Goal: Transaction & Acquisition: Obtain resource

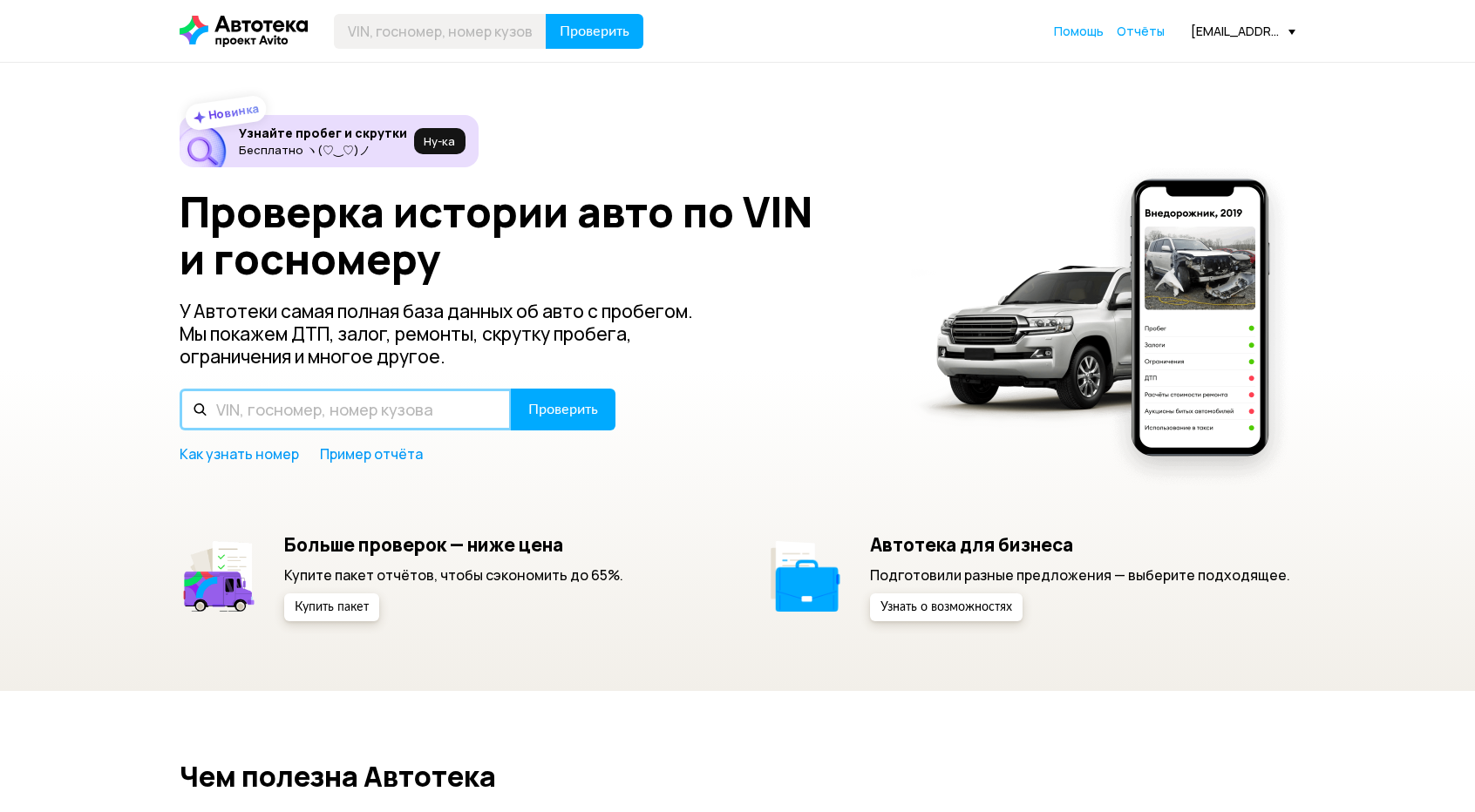
click at [270, 416] on input "text" at bounding box center [345, 409] width 332 height 42
click at [293, 410] on input "text" at bounding box center [345, 409] width 332 height 42
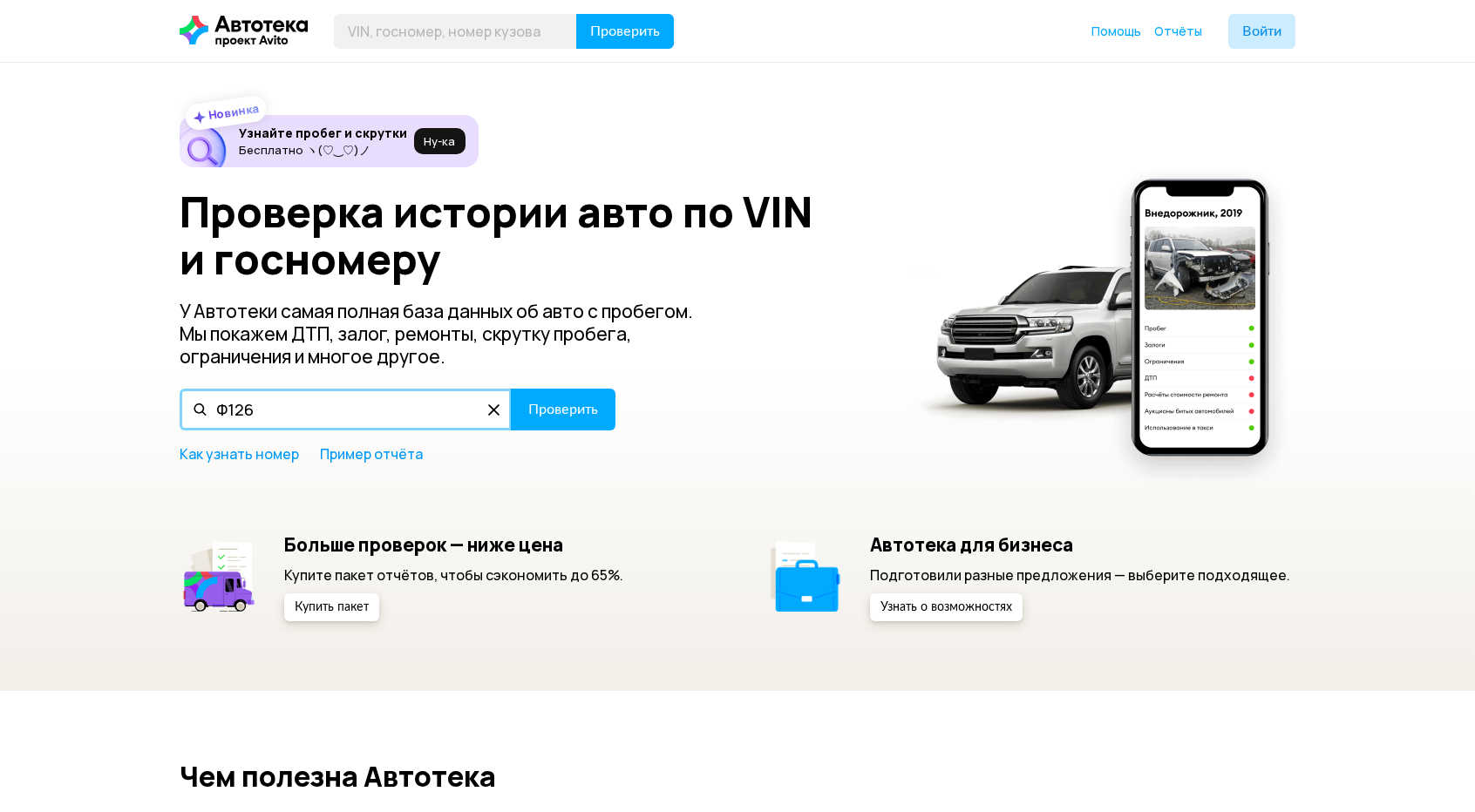
drag, startPoint x: 226, startPoint y: 410, endPoint x: 160, endPoint y: 404, distance: 66.3
click at [160, 404] on div "Новинка Узнайте пробег и скрутки Бесплатно ヽ(♡‿♡)ノ Ну‑ка Проверка истории авто …" at bounding box center [738, 377] width 1475 height 628
type input "A126XP197"
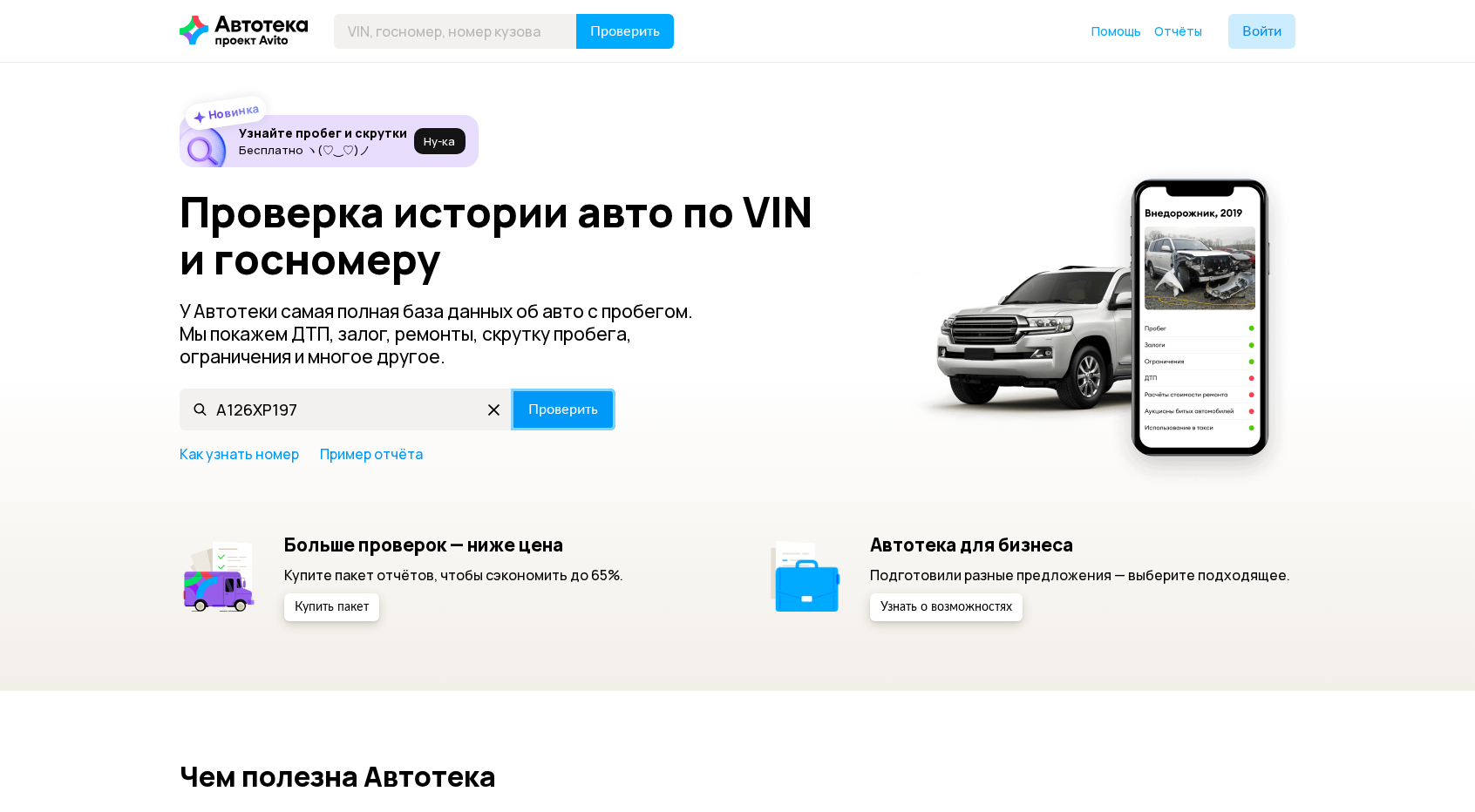
click at [580, 403] on span "Проверить" at bounding box center [563, 409] width 69 height 14
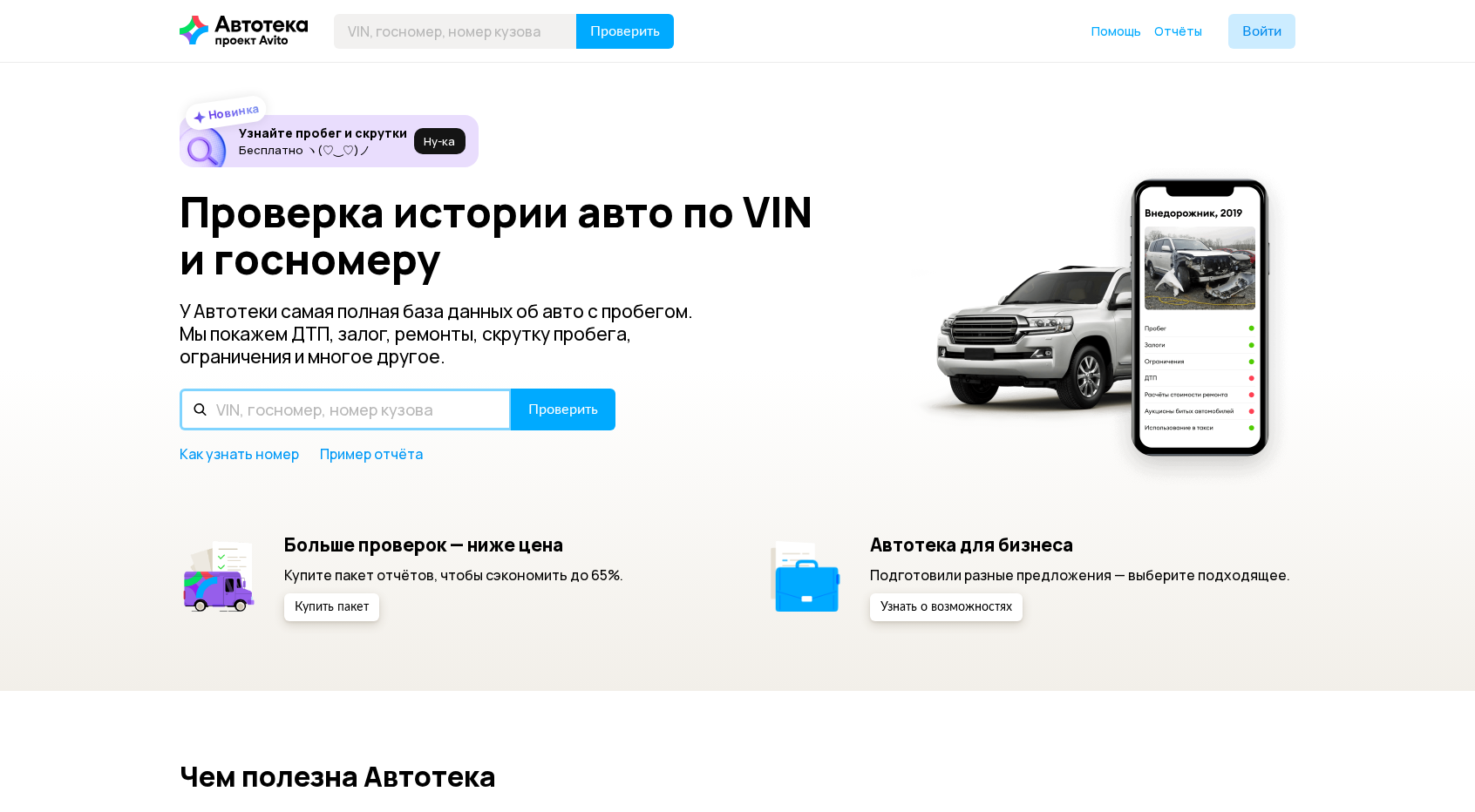
click at [314, 409] on input "text" at bounding box center [345, 409] width 332 height 42
click at [250, 413] on input "A126XP197" at bounding box center [345, 409] width 332 height 42
type input "A125XP197"
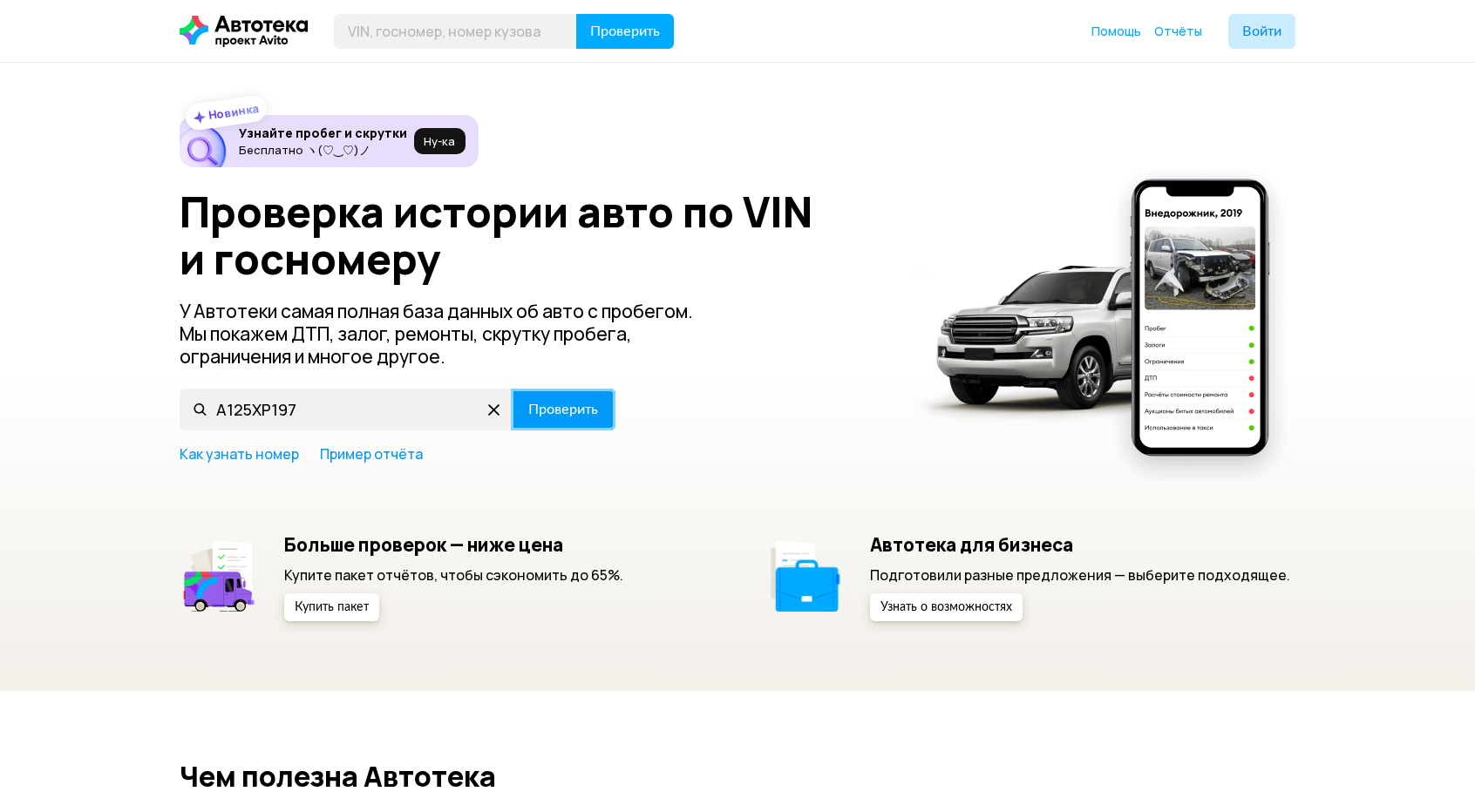
click at [556, 403] on span "Проверить" at bounding box center [563, 409] width 69 height 14
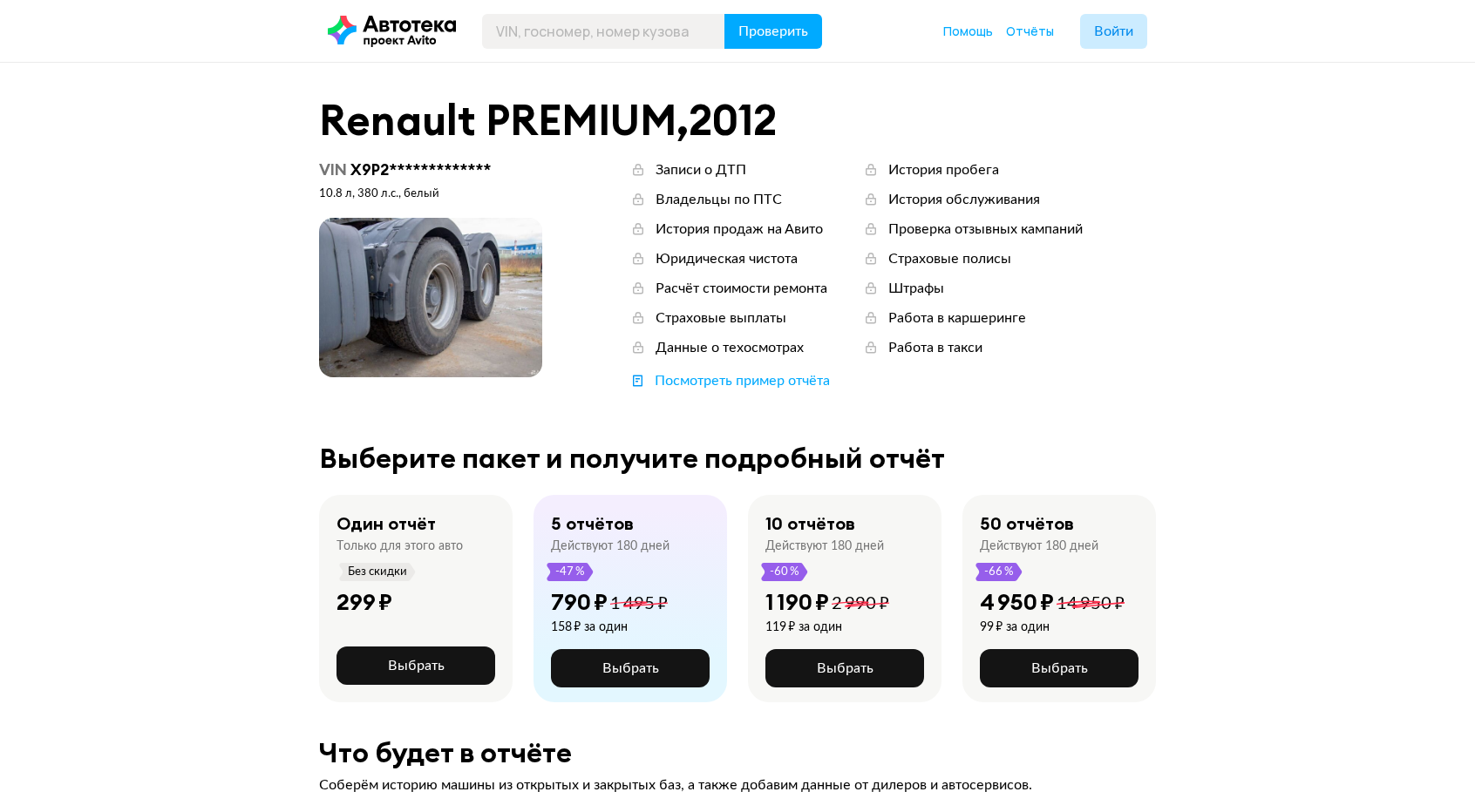
click at [1126, 9] on header "Проверить Помощь Отчёты Войти" at bounding box center [738, 30] width 1475 height 62
click at [1135, 26] on button "Войти" at bounding box center [1114, 31] width 67 height 35
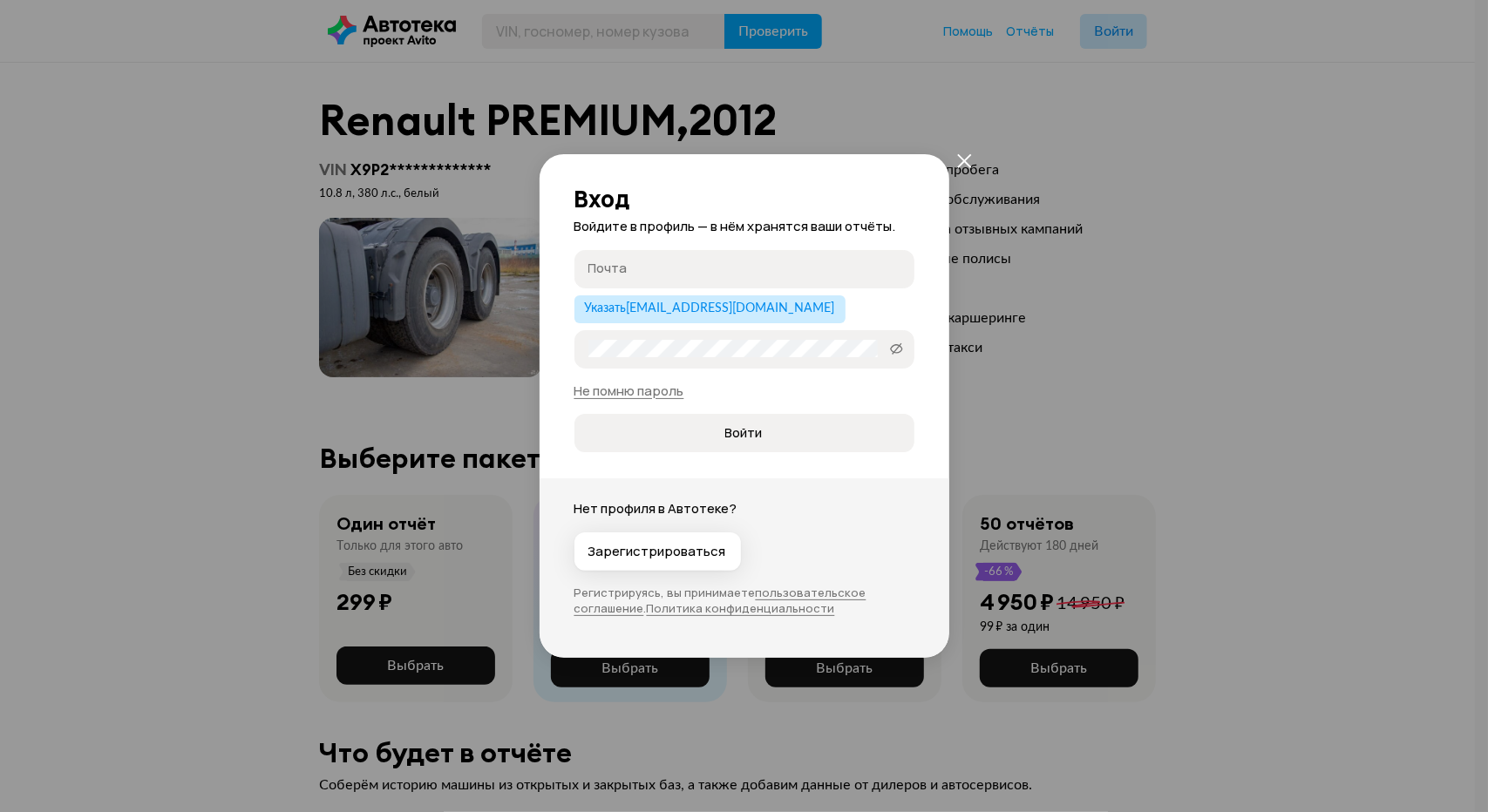
type input "smp708@gmail.com"
click at [760, 435] on span "Войти" at bounding box center [744, 432] width 38 height 18
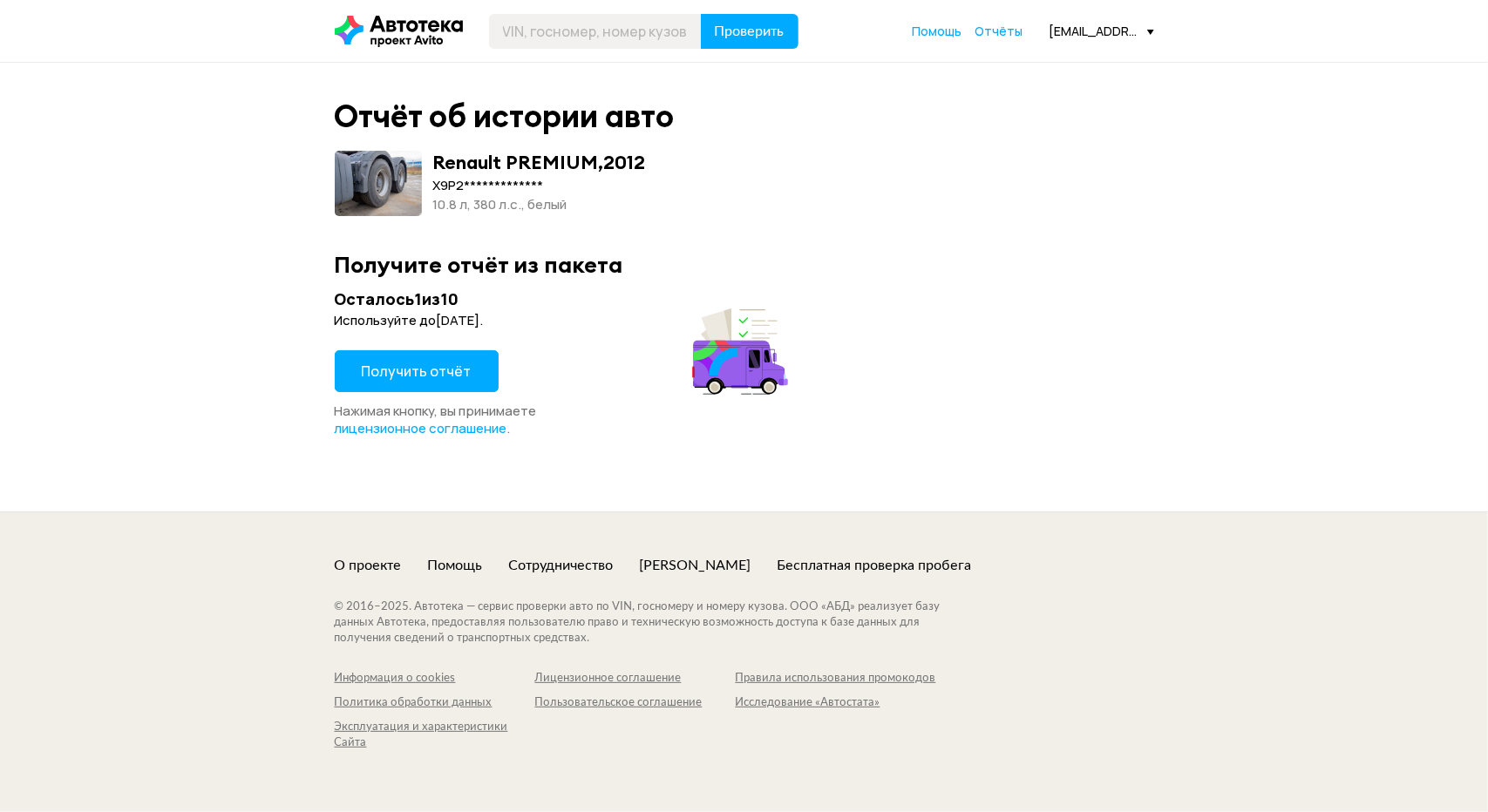
click at [433, 369] on span "Получить отчёт" at bounding box center [416, 370] width 110 height 19
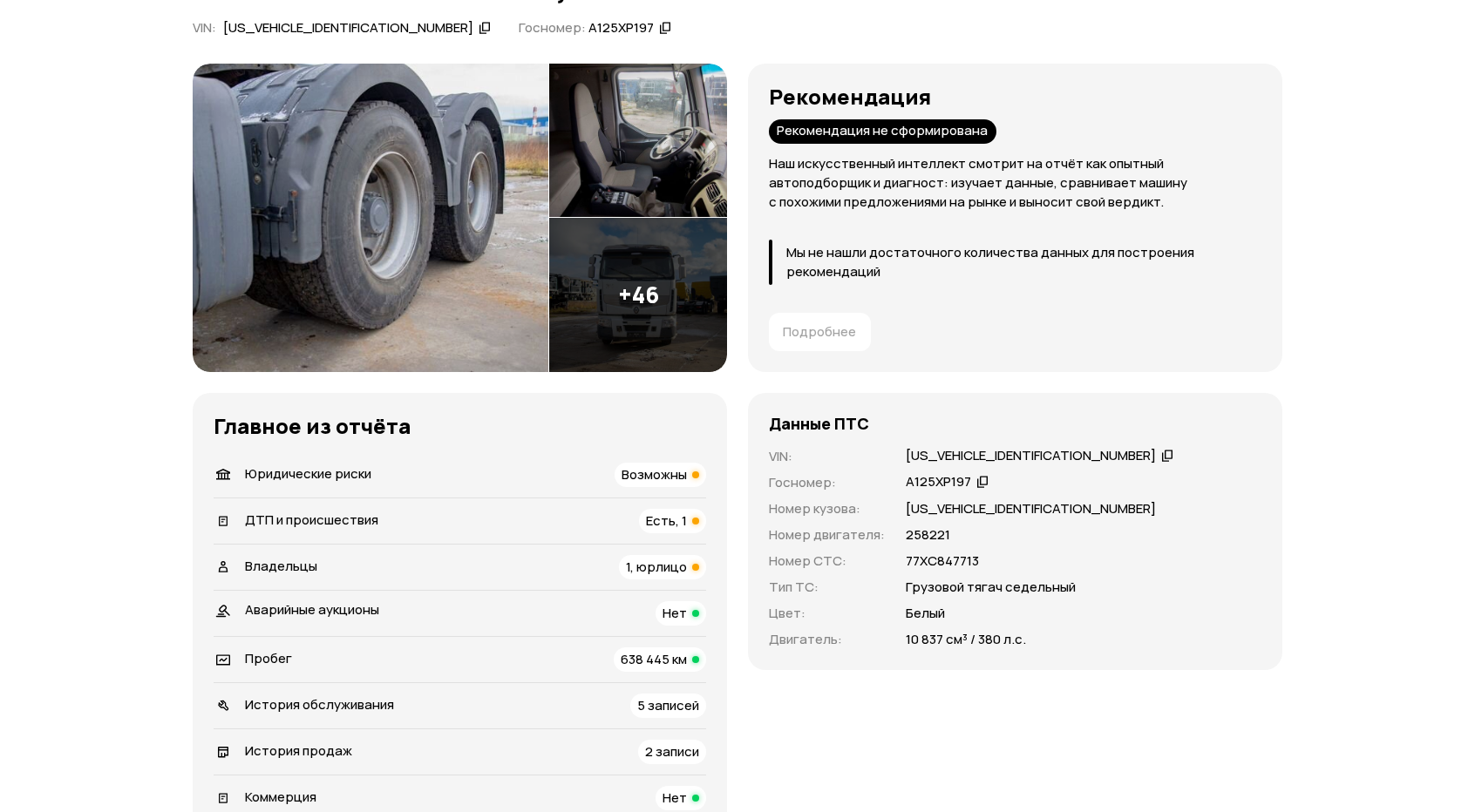
scroll to position [175, 0]
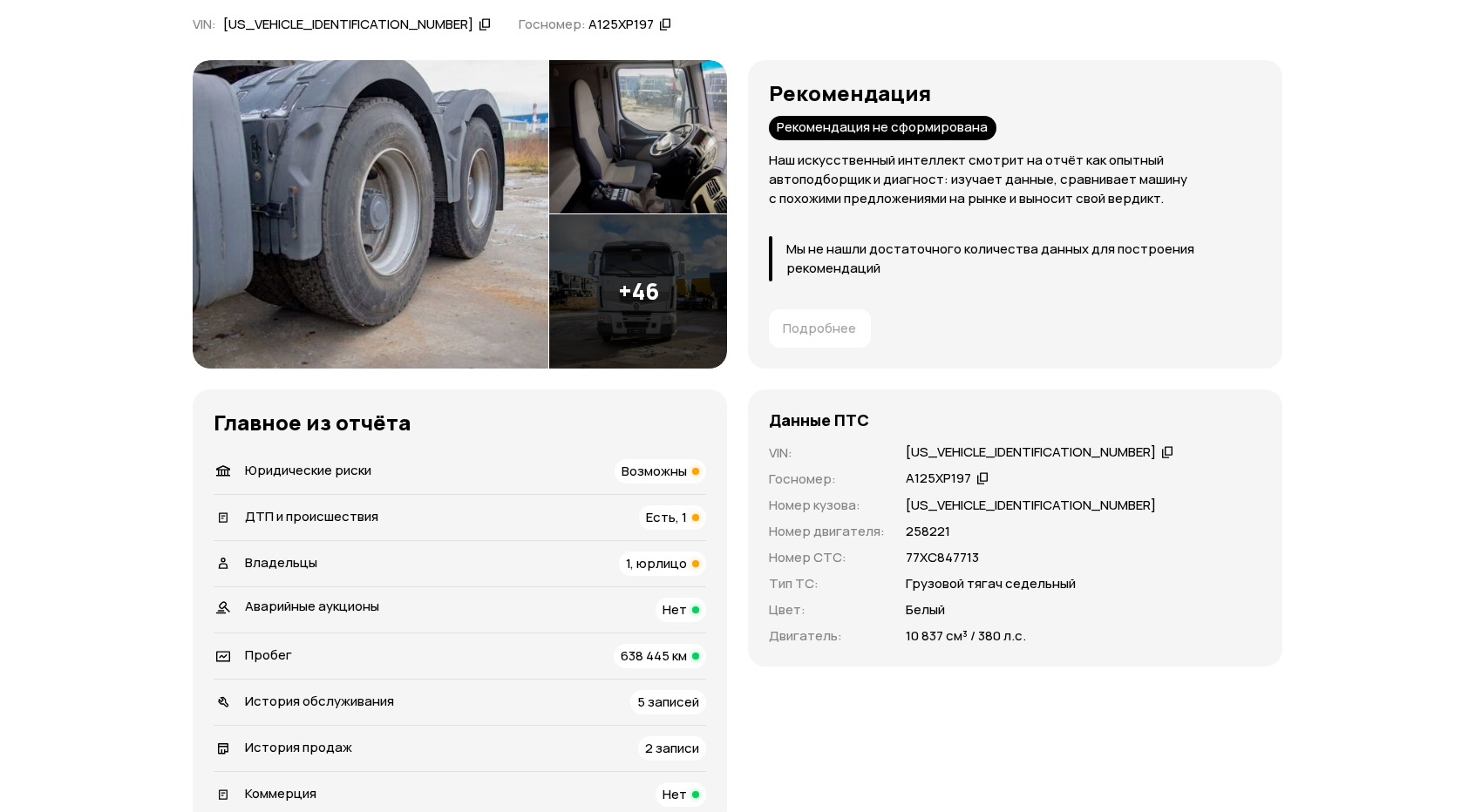
click at [663, 522] on span "Есть, 1" at bounding box center [666, 517] width 41 height 18
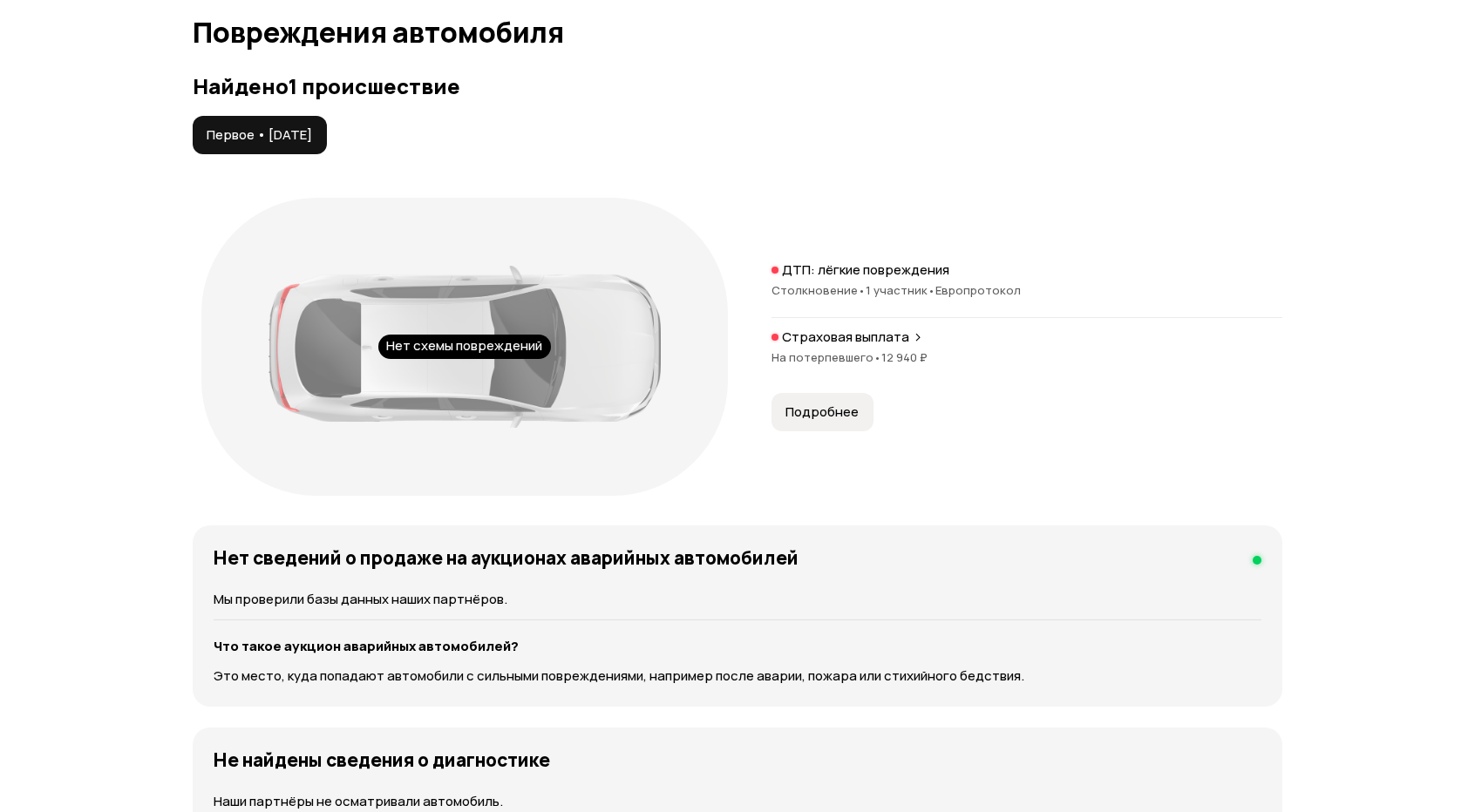
scroll to position [1809, 0]
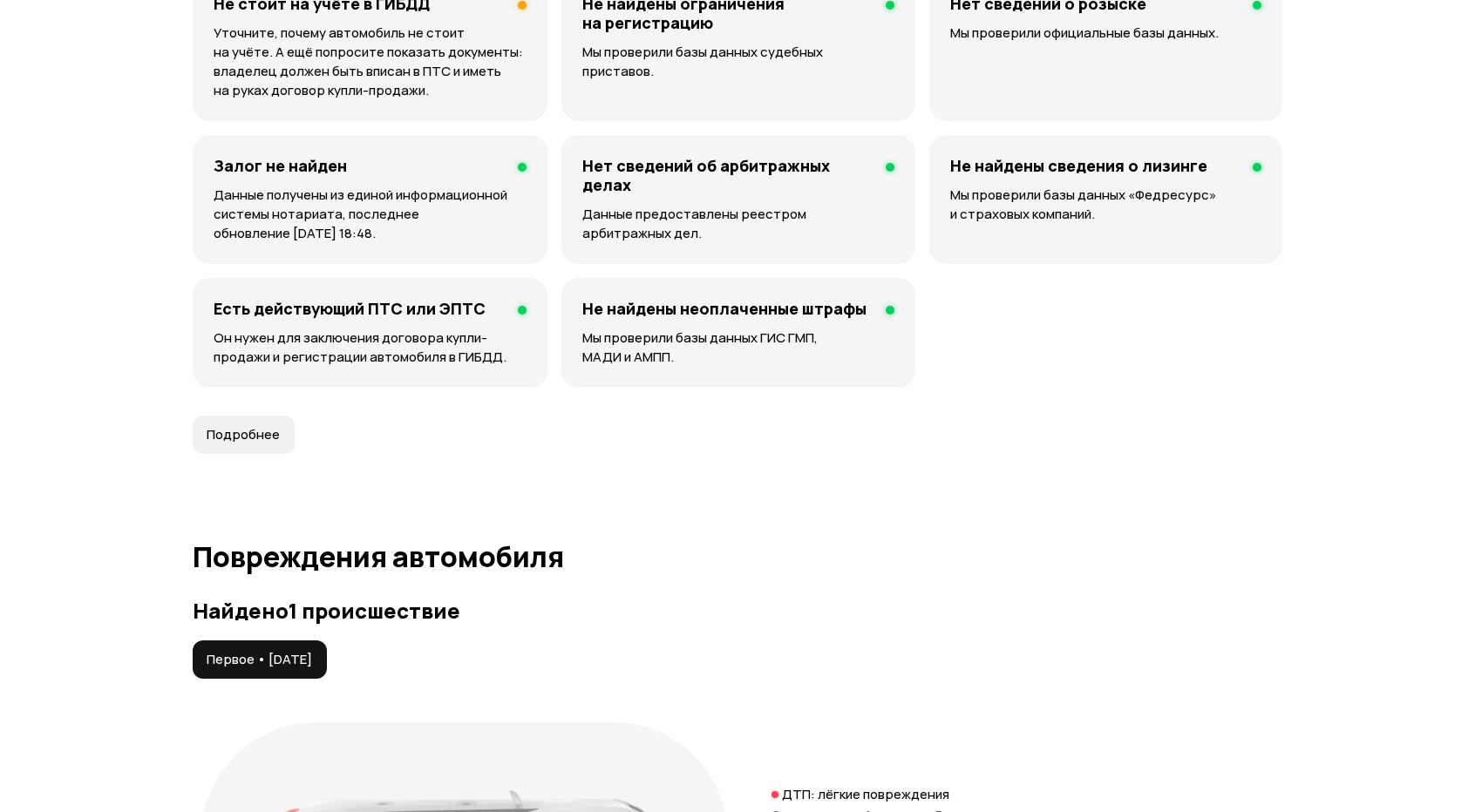
scroll to position [1394, 0]
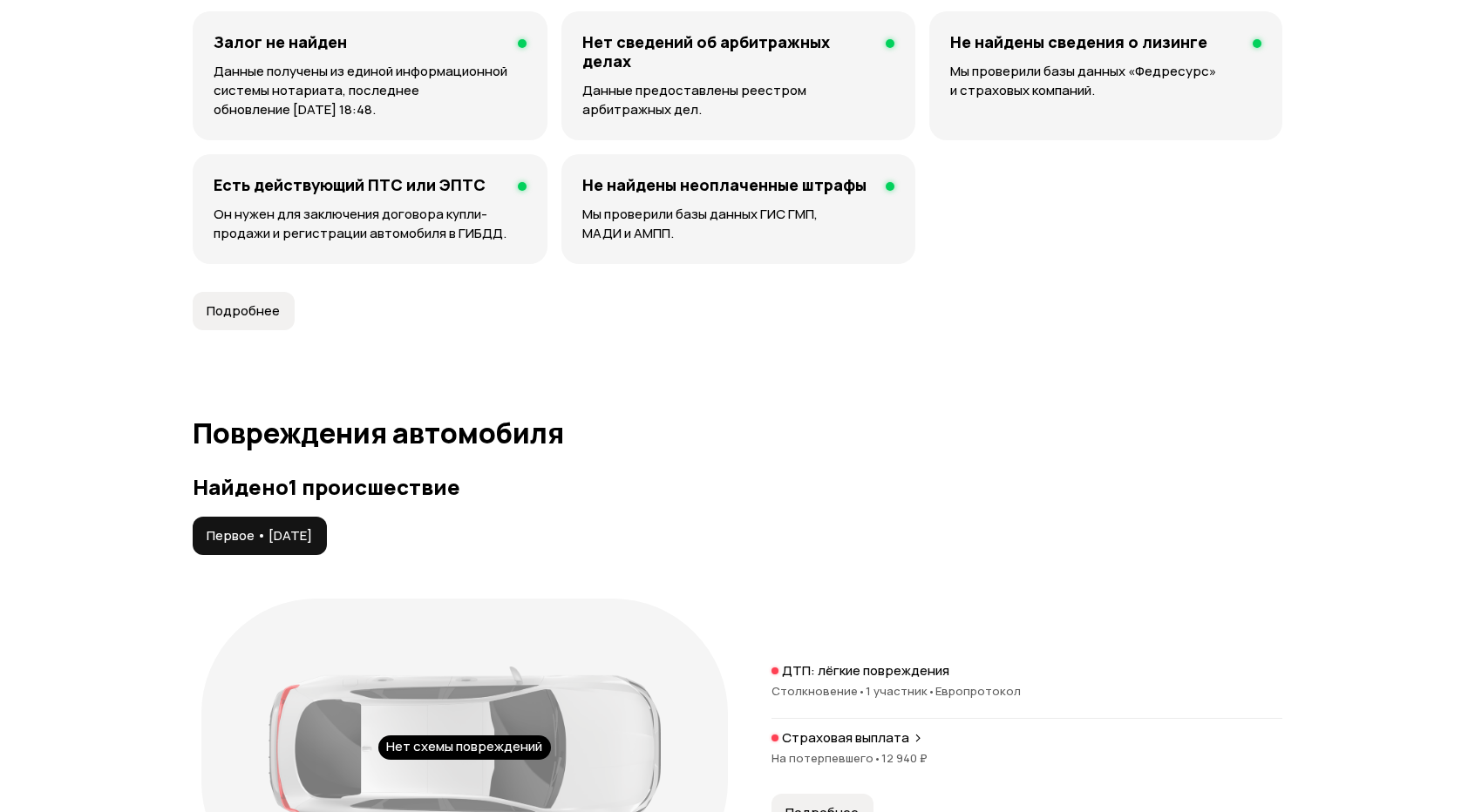
click at [258, 318] on button "Подробнее" at bounding box center [243, 310] width 102 height 38
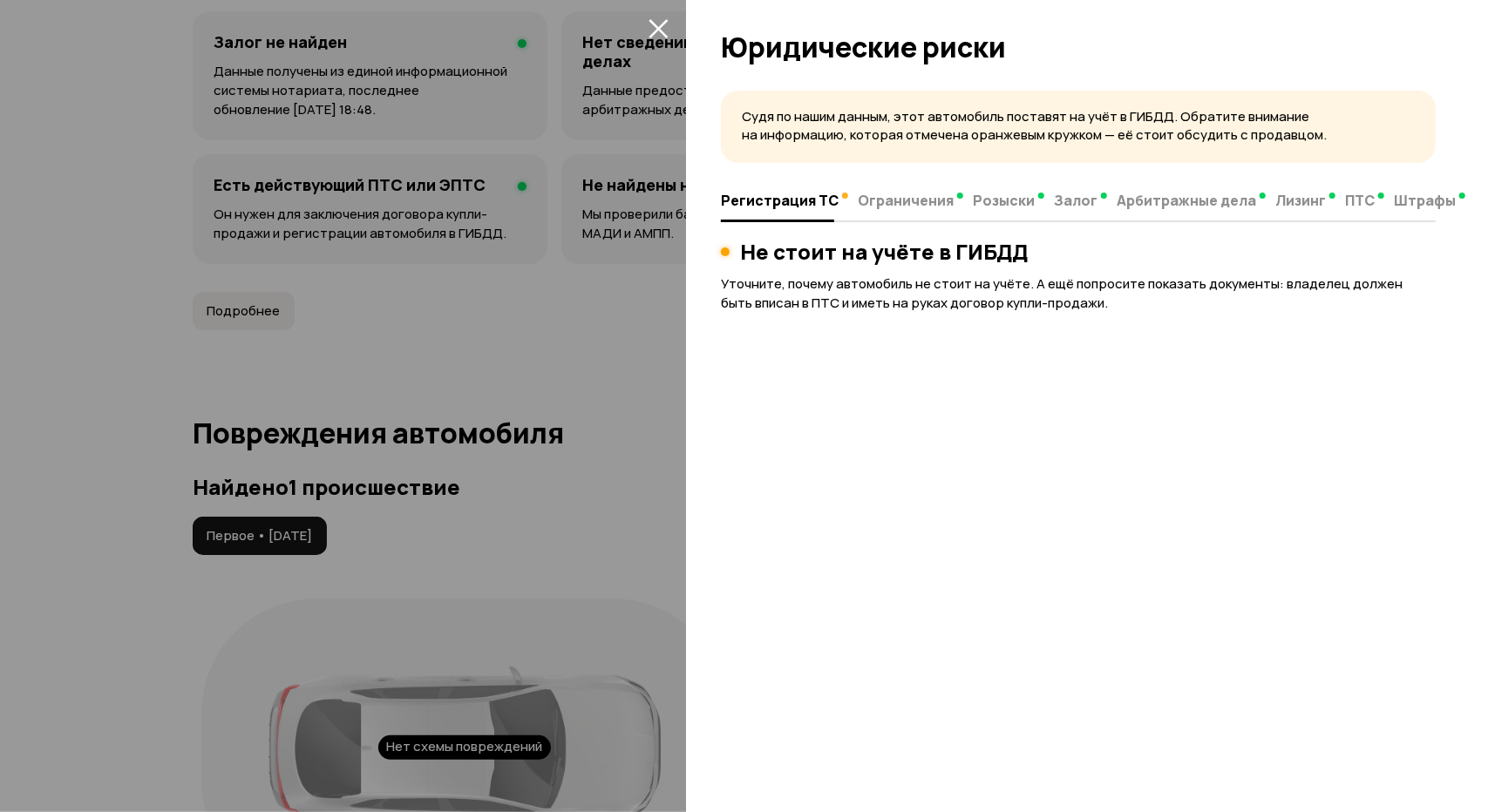
click at [574, 405] on div at bounding box center [744, 406] width 1488 height 812
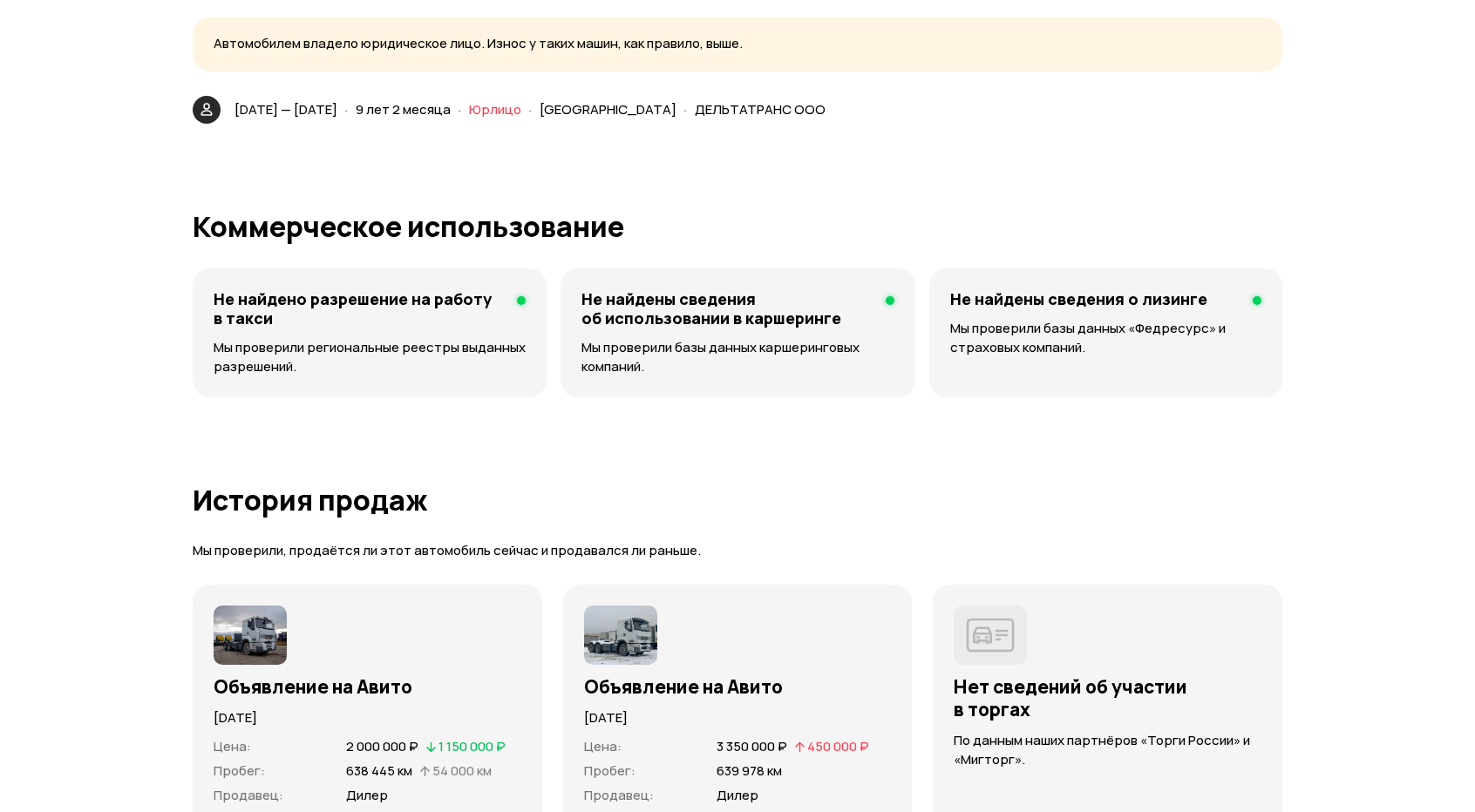
scroll to position [4012, 0]
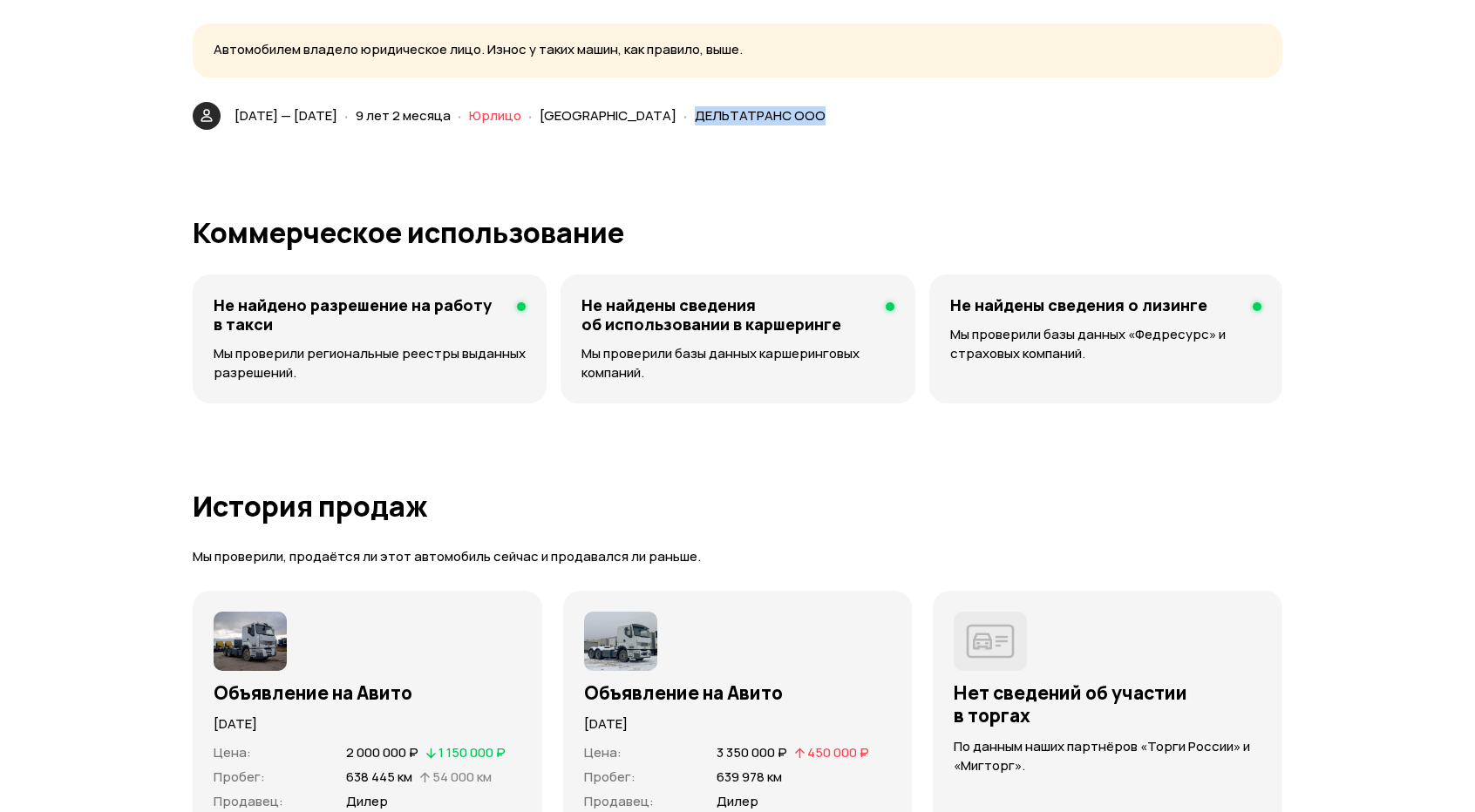
drag, startPoint x: 883, startPoint y: 116, endPoint x: 755, endPoint y: 115, distance: 128.0
click at [755, 115] on div "[DATE] — [DATE] · 9 лет 2 месяца · Юрлицо · [GEOGRAPHIC_DATA] · ДЕЛЬТАТРАНС ООО" at bounding box center [533, 115] width 605 height 25
copy span "ДЕЛЬТАТРАНС ООО"
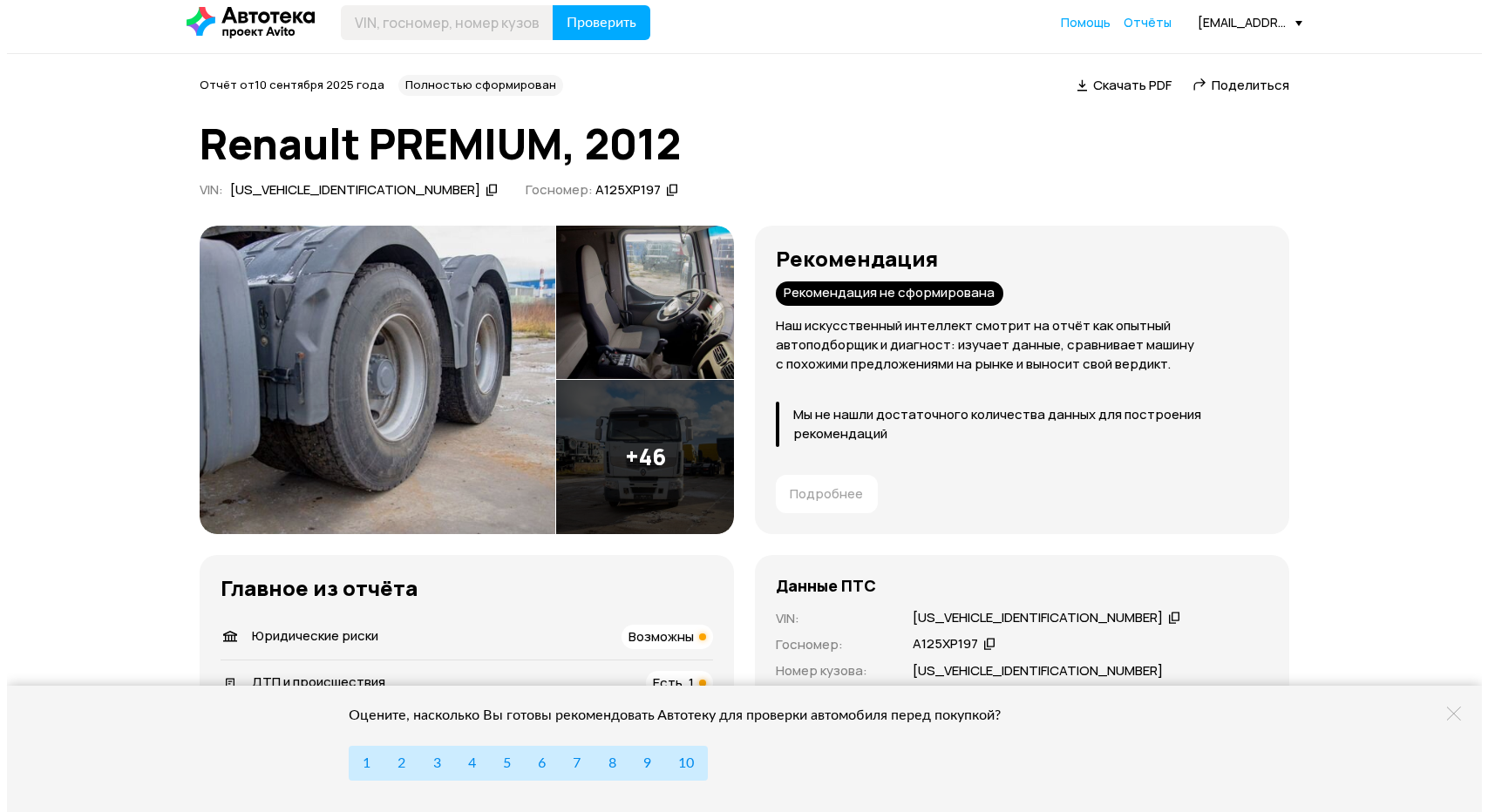
scroll to position [0, 0]
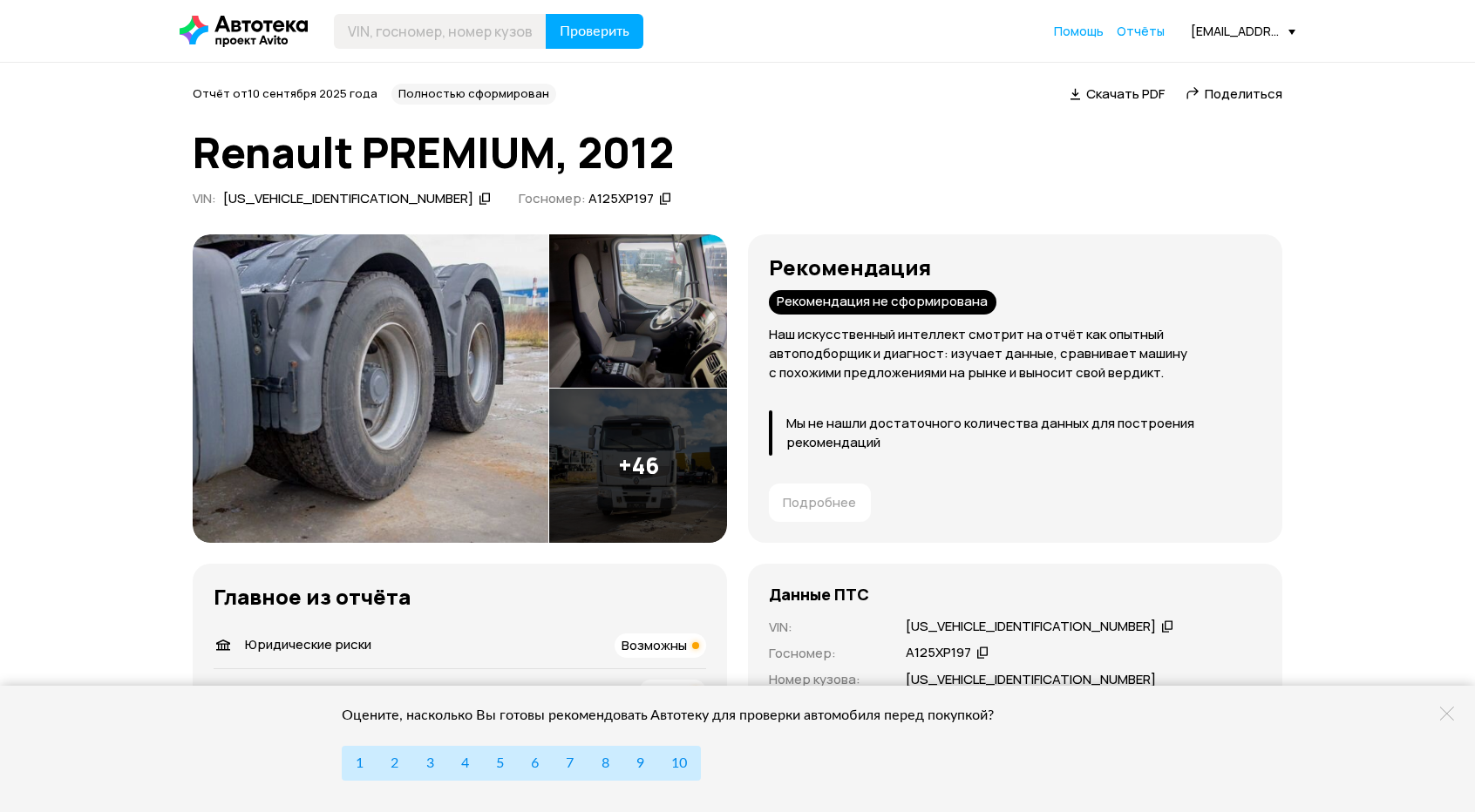
click at [396, 337] on img at bounding box center [370, 389] width 356 height 309
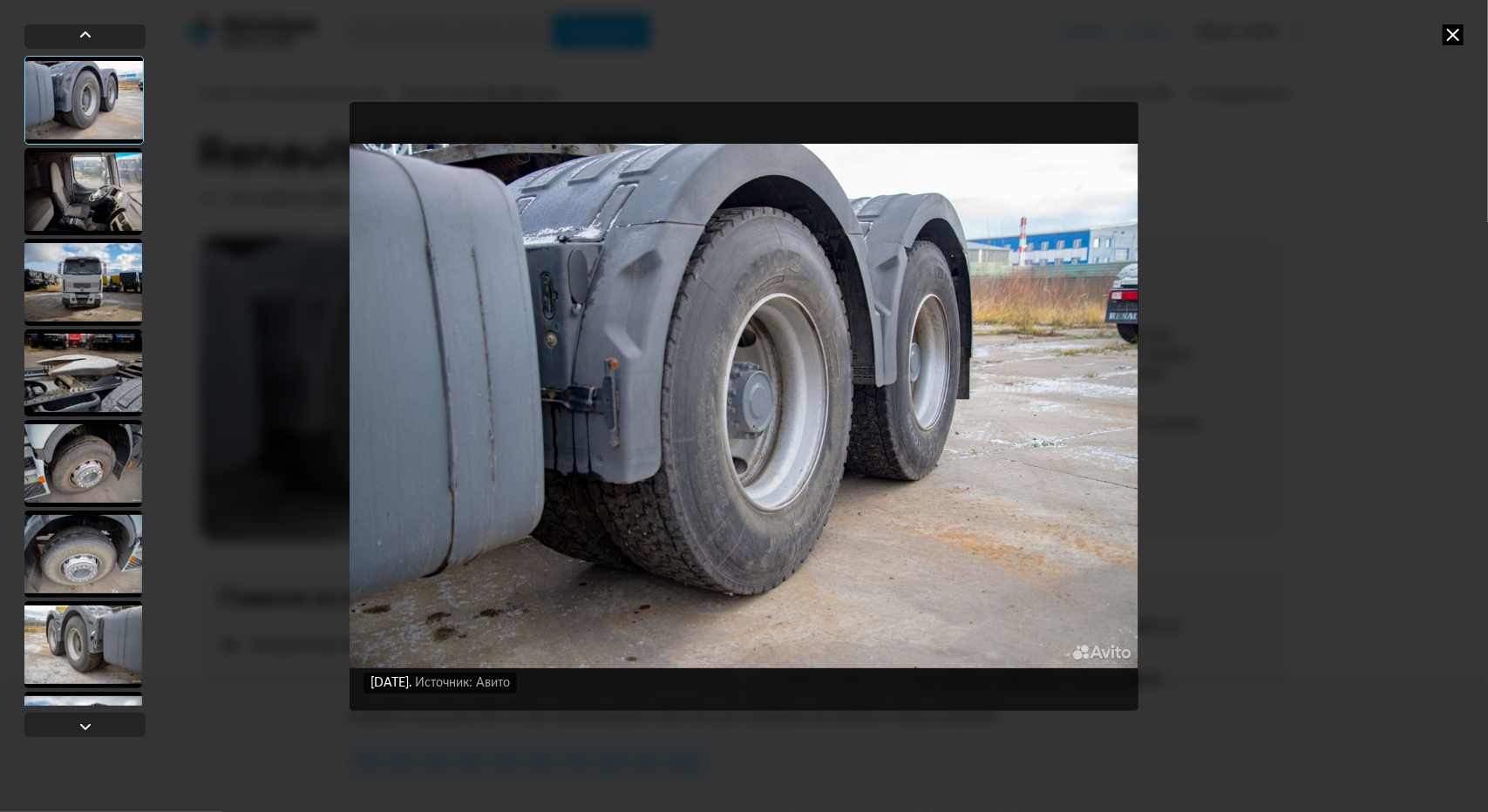
click at [113, 189] on div at bounding box center [82, 191] width 117 height 87
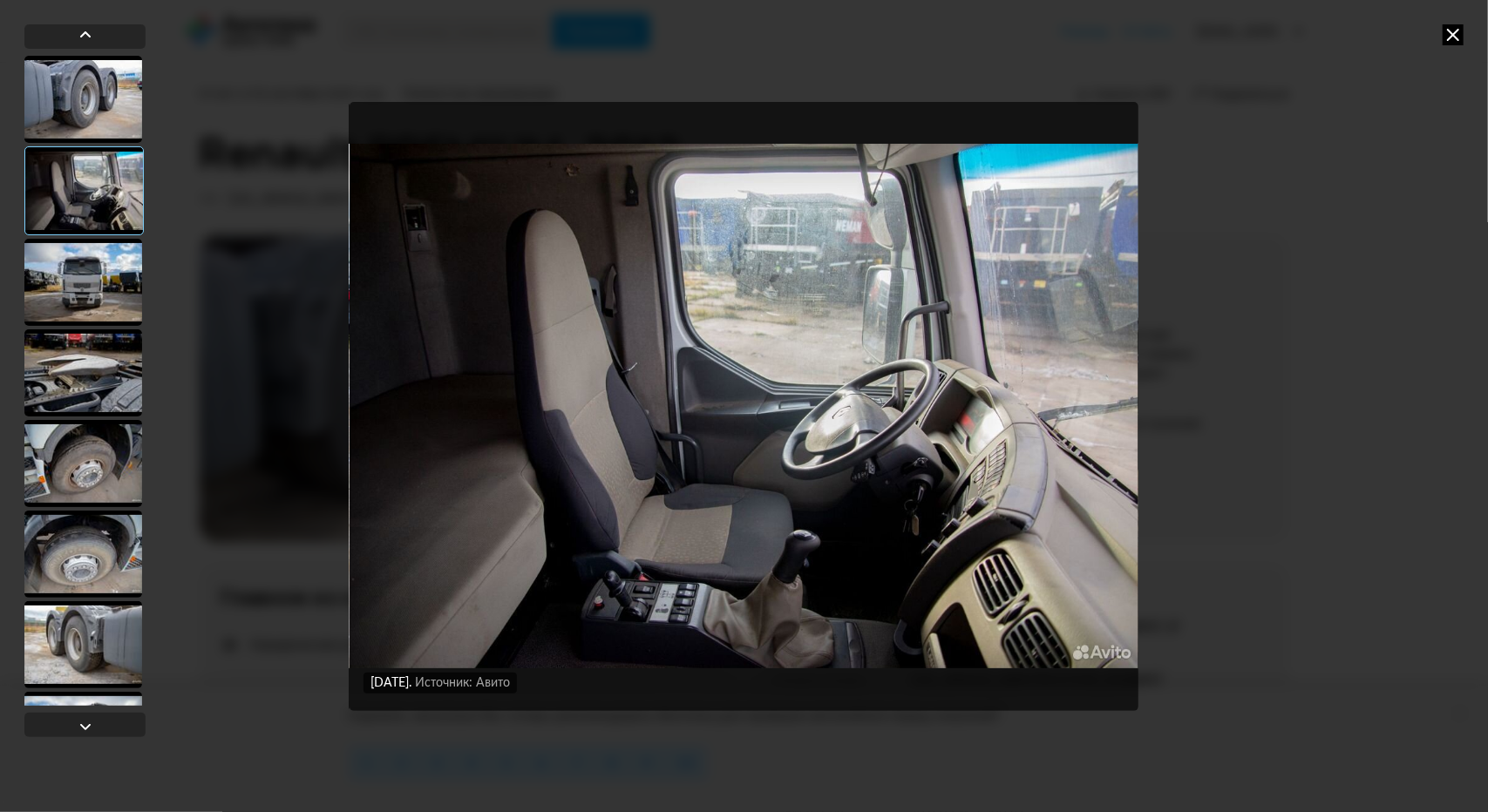
click at [90, 285] on div at bounding box center [82, 282] width 117 height 87
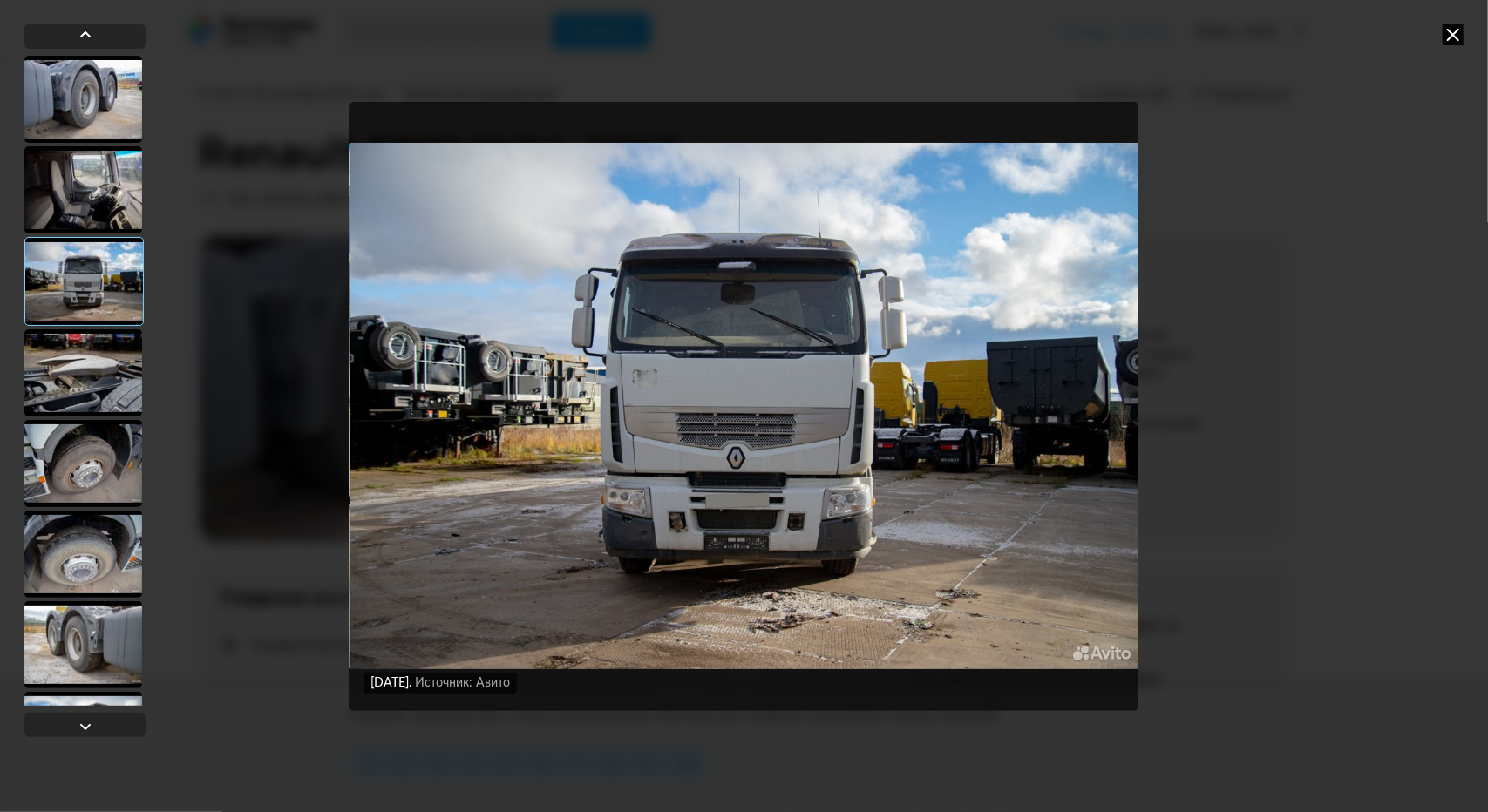
click at [92, 380] on div at bounding box center [82, 373] width 117 height 87
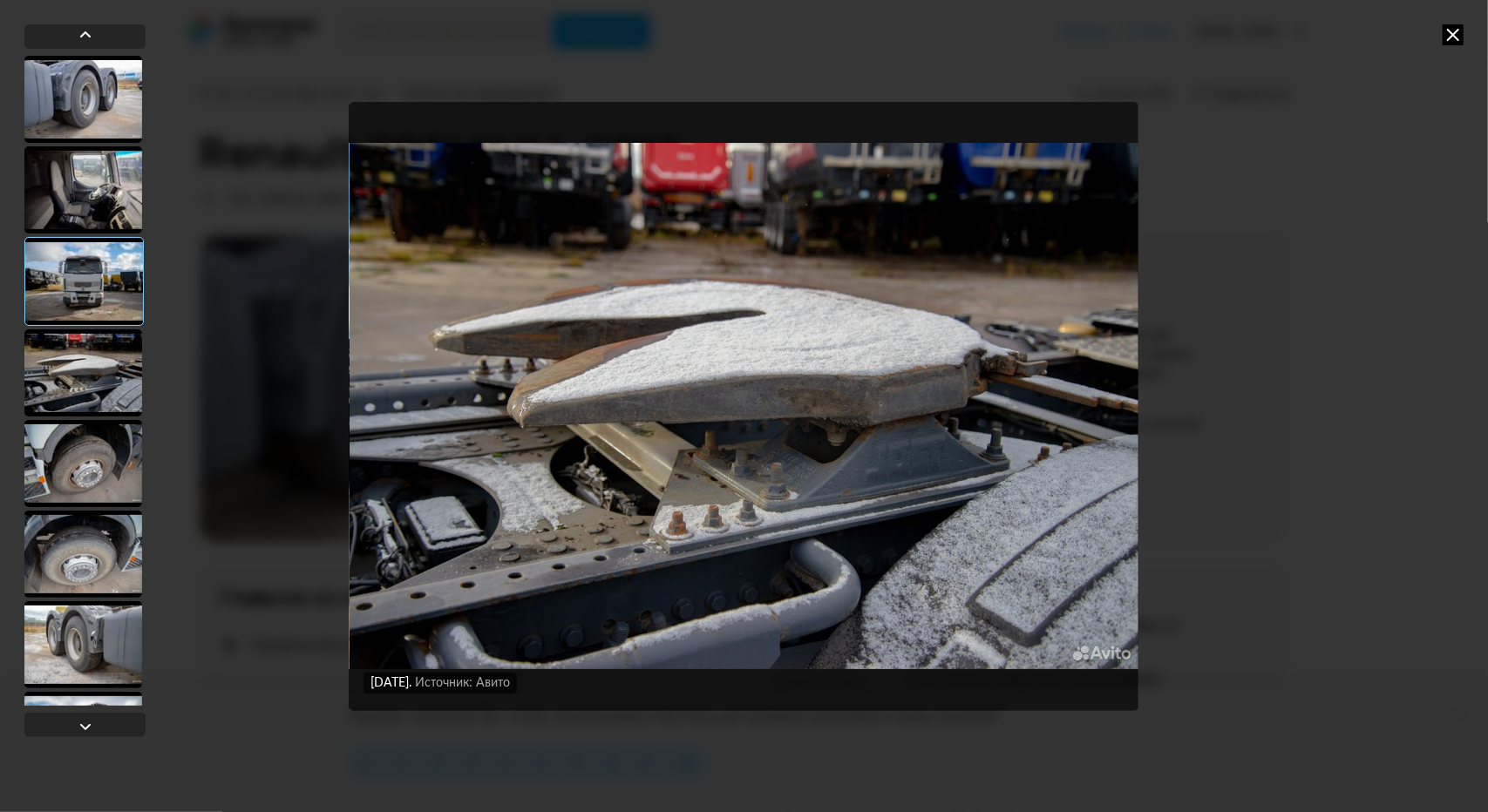
click at [100, 454] on div at bounding box center [82, 464] width 117 height 87
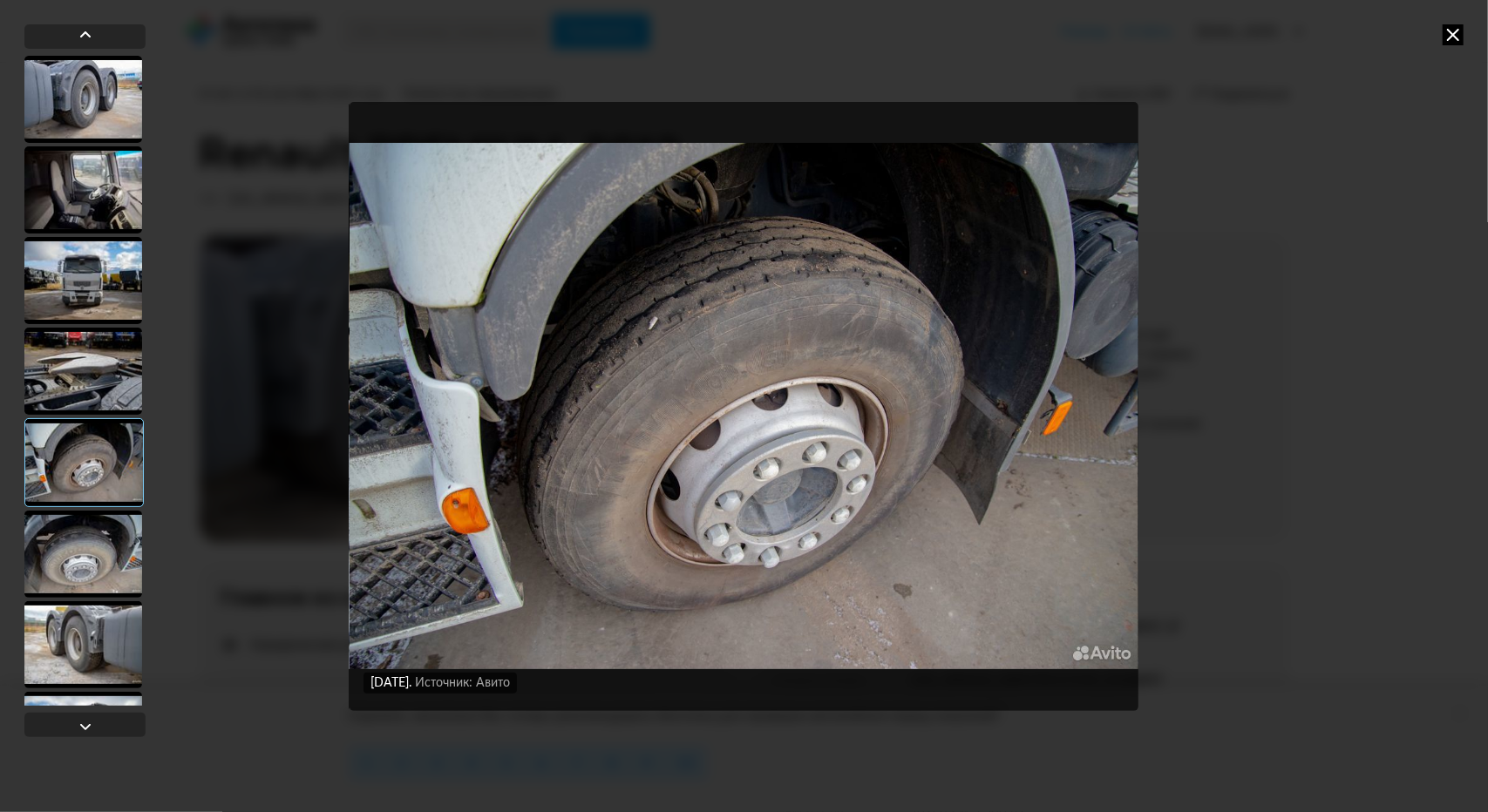
click at [100, 514] on div at bounding box center [82, 554] width 117 height 87
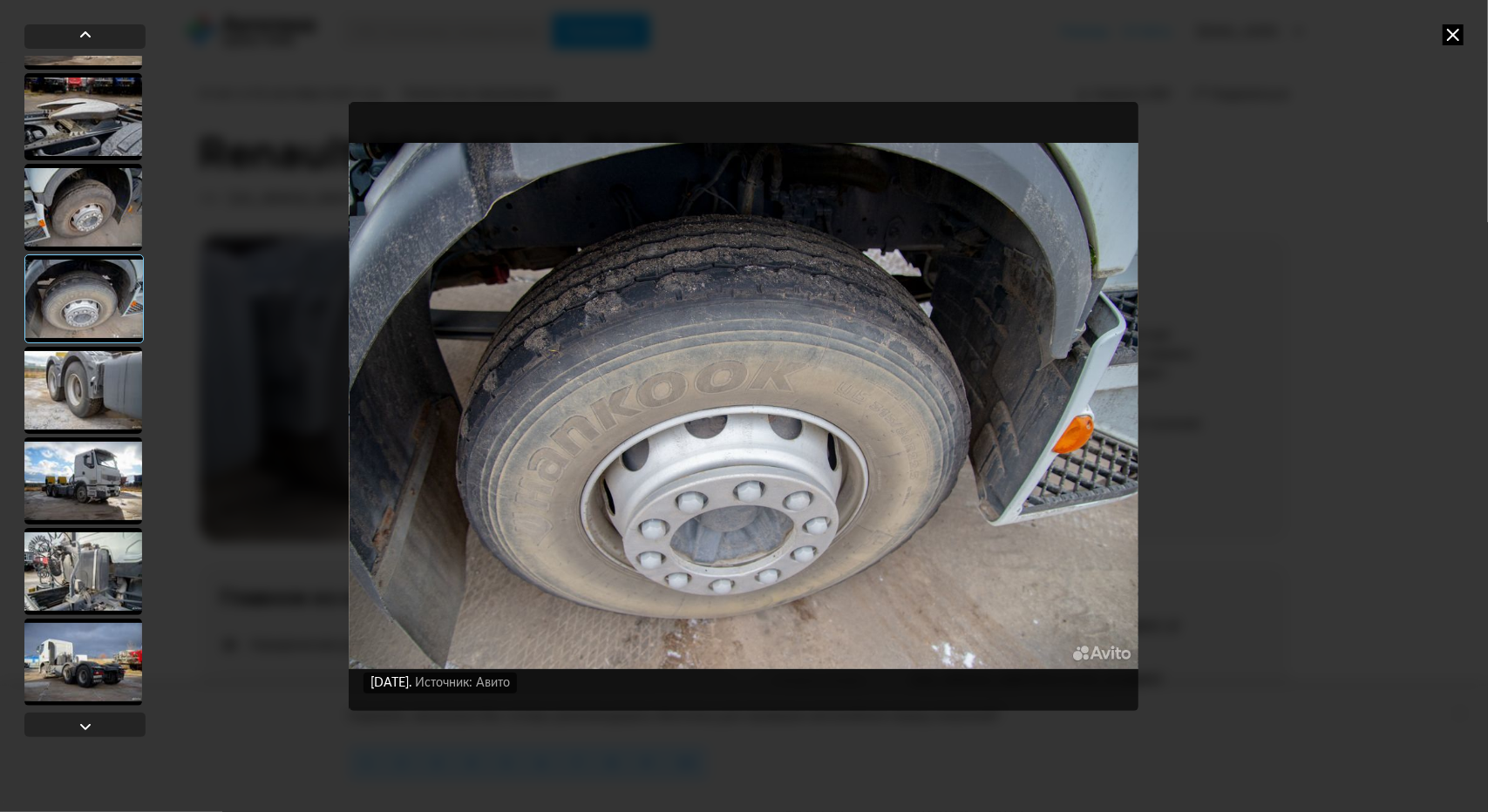
scroll to position [436, 0]
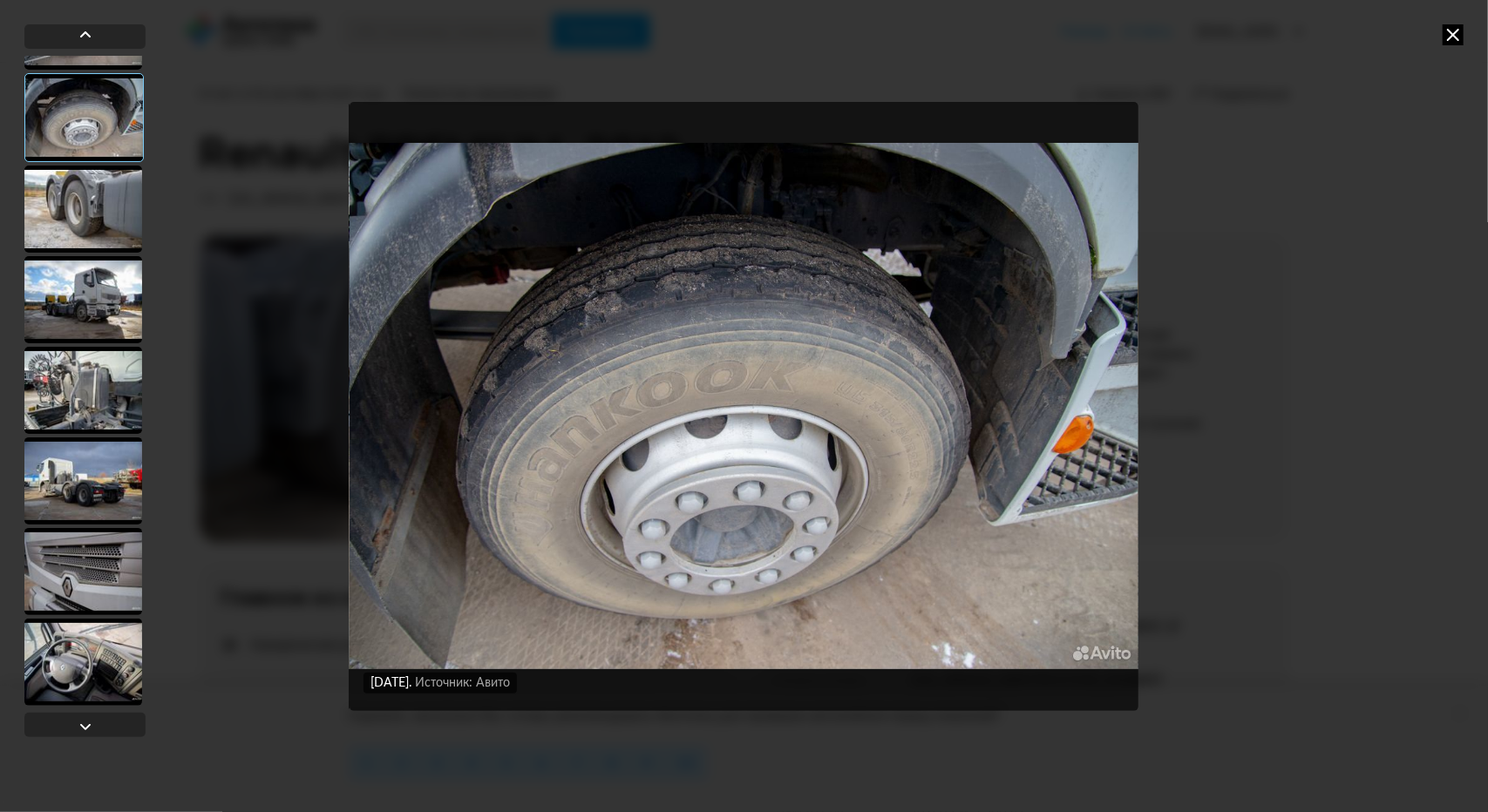
click at [104, 376] on div at bounding box center [82, 390] width 117 height 87
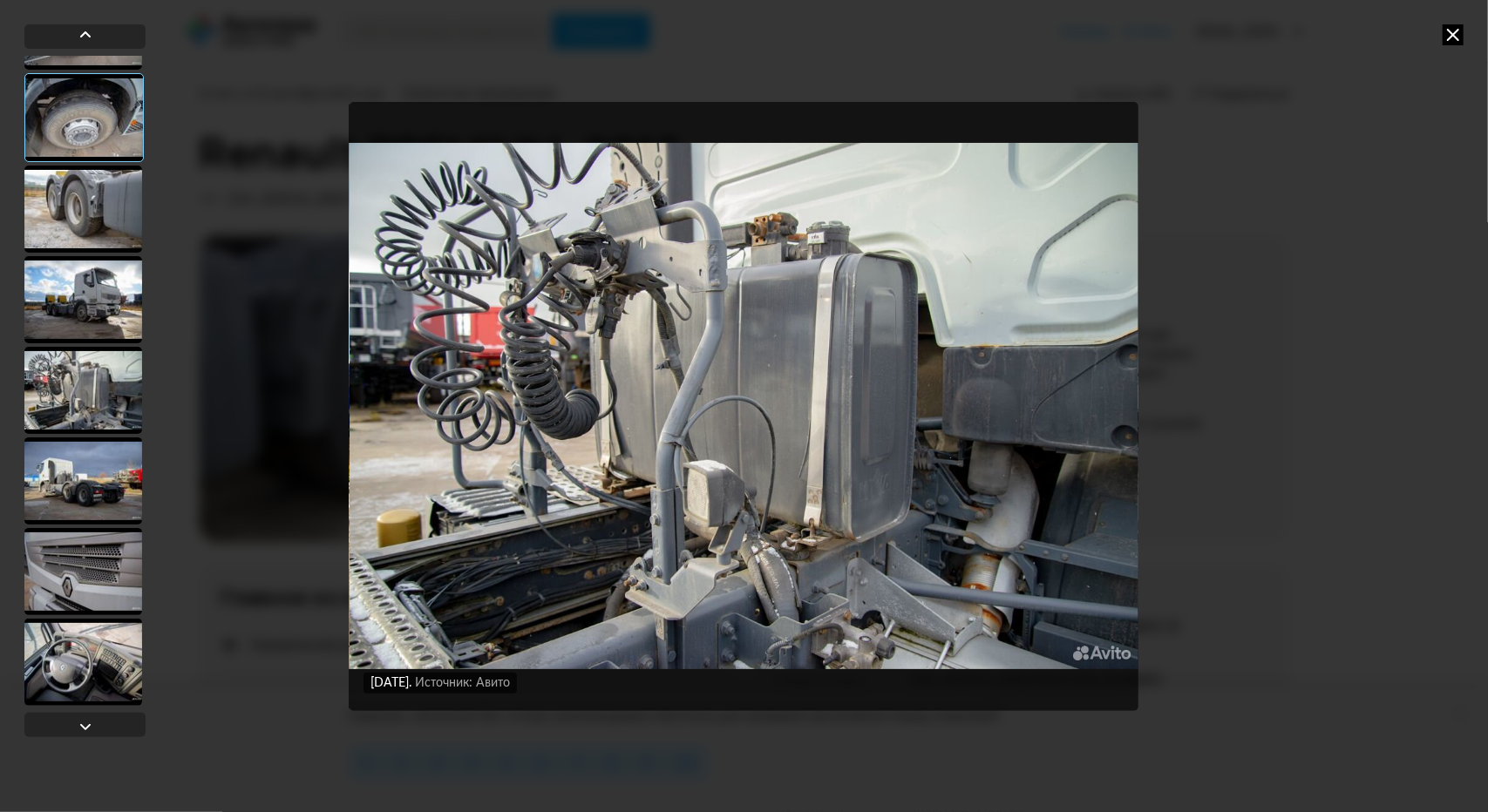
click at [101, 467] on div at bounding box center [82, 480] width 117 height 87
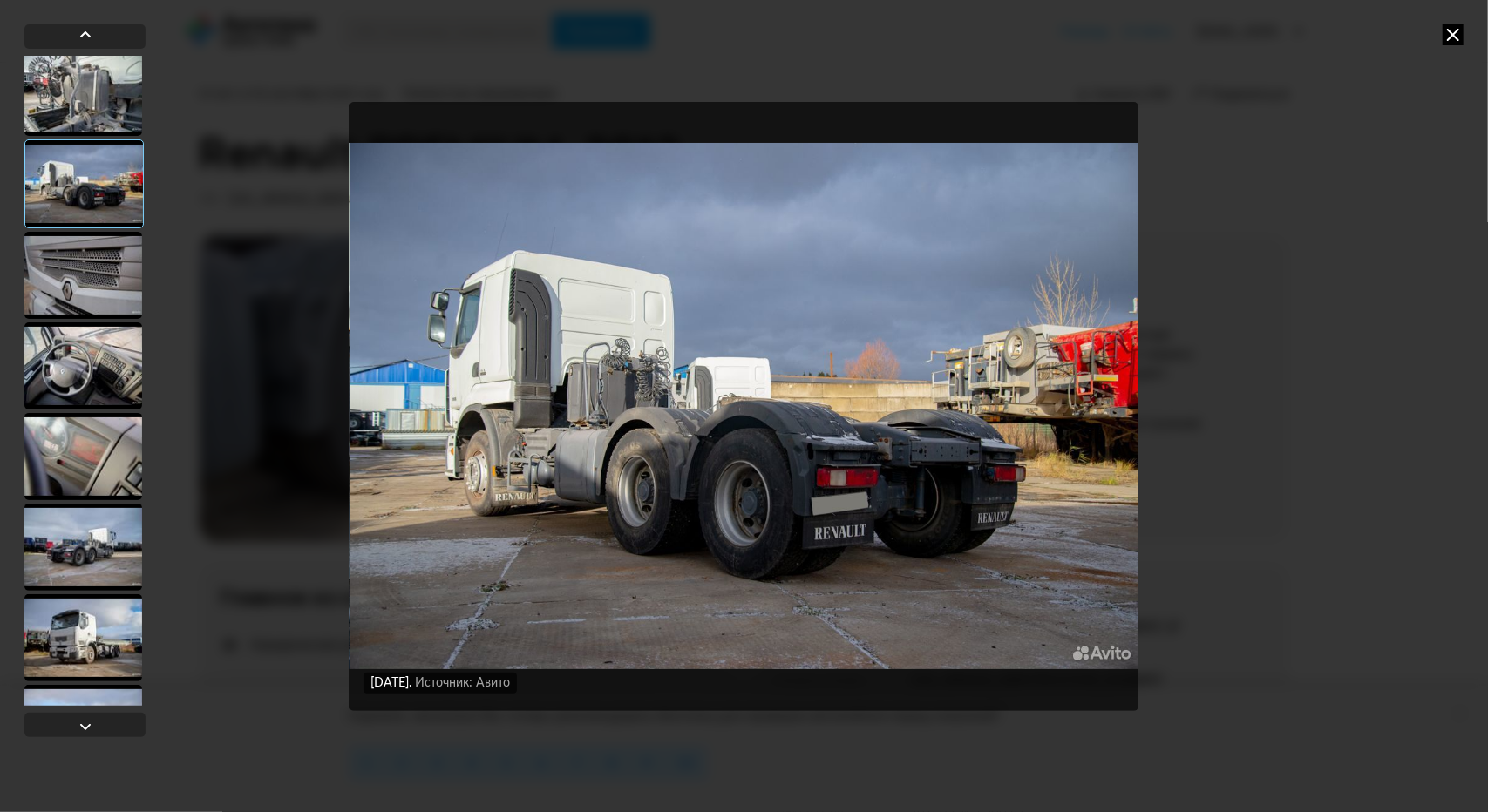
scroll to position [871, 0]
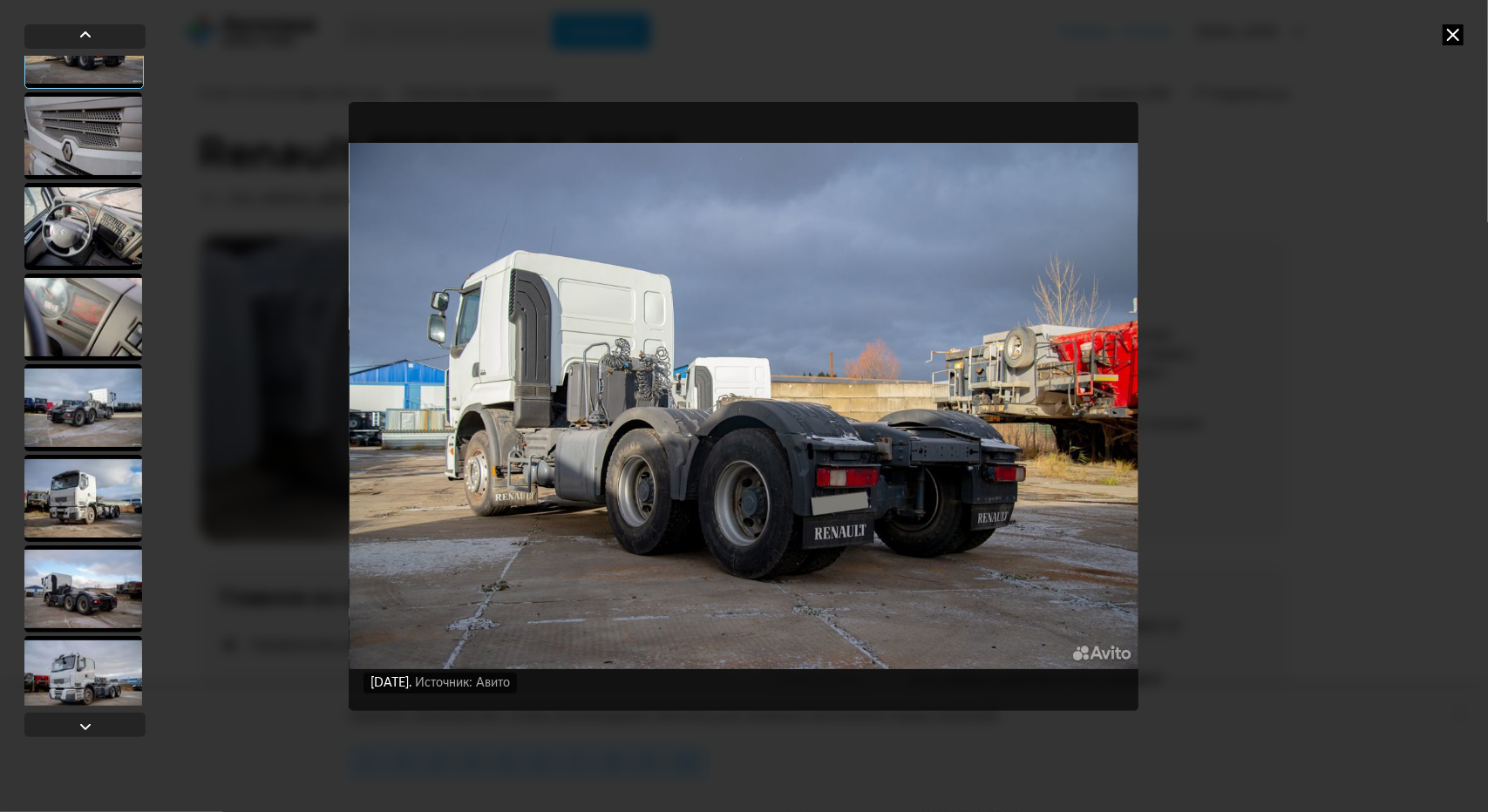
click at [96, 403] on div at bounding box center [82, 407] width 117 height 87
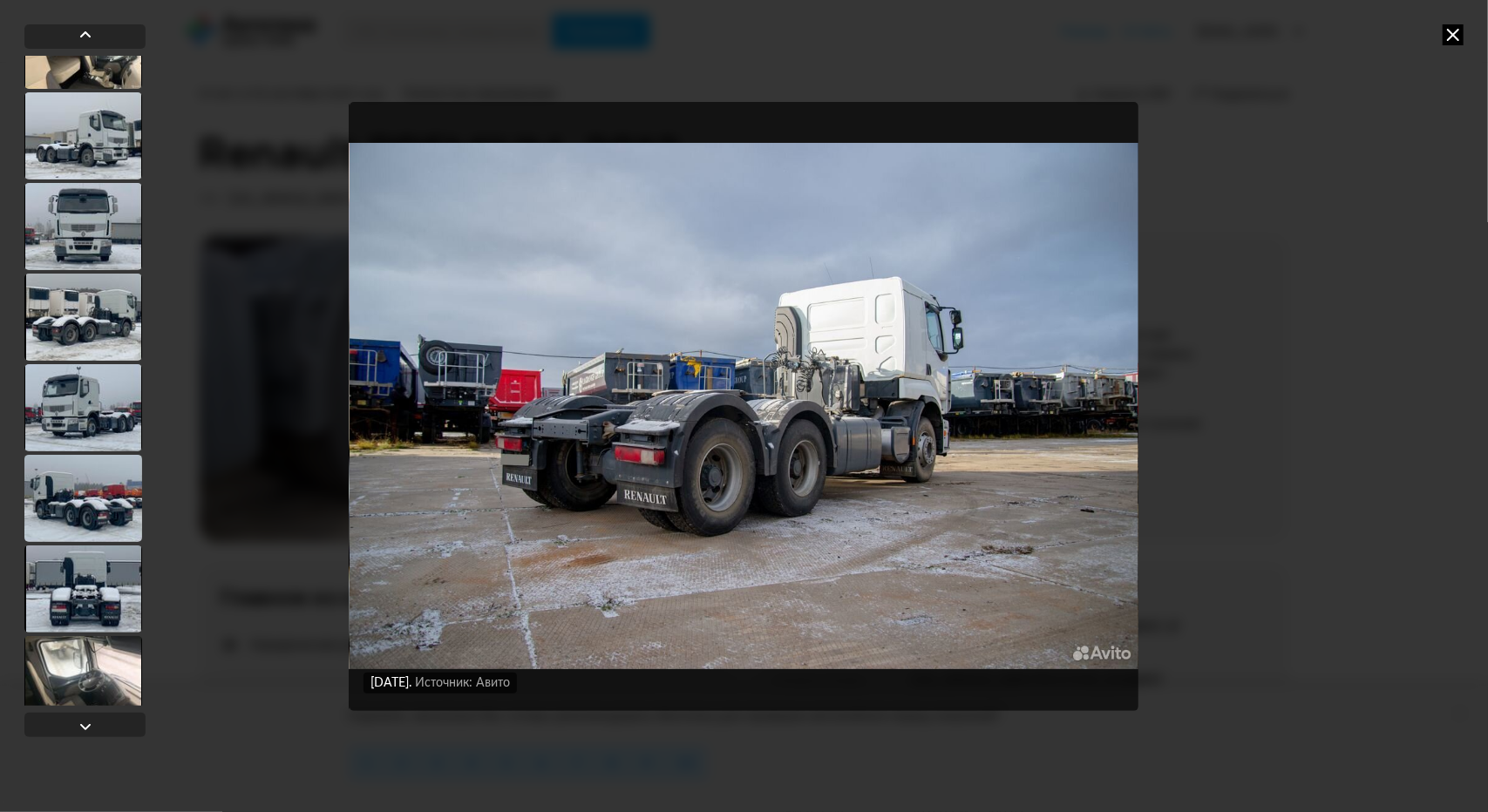
scroll to position [3792, 0]
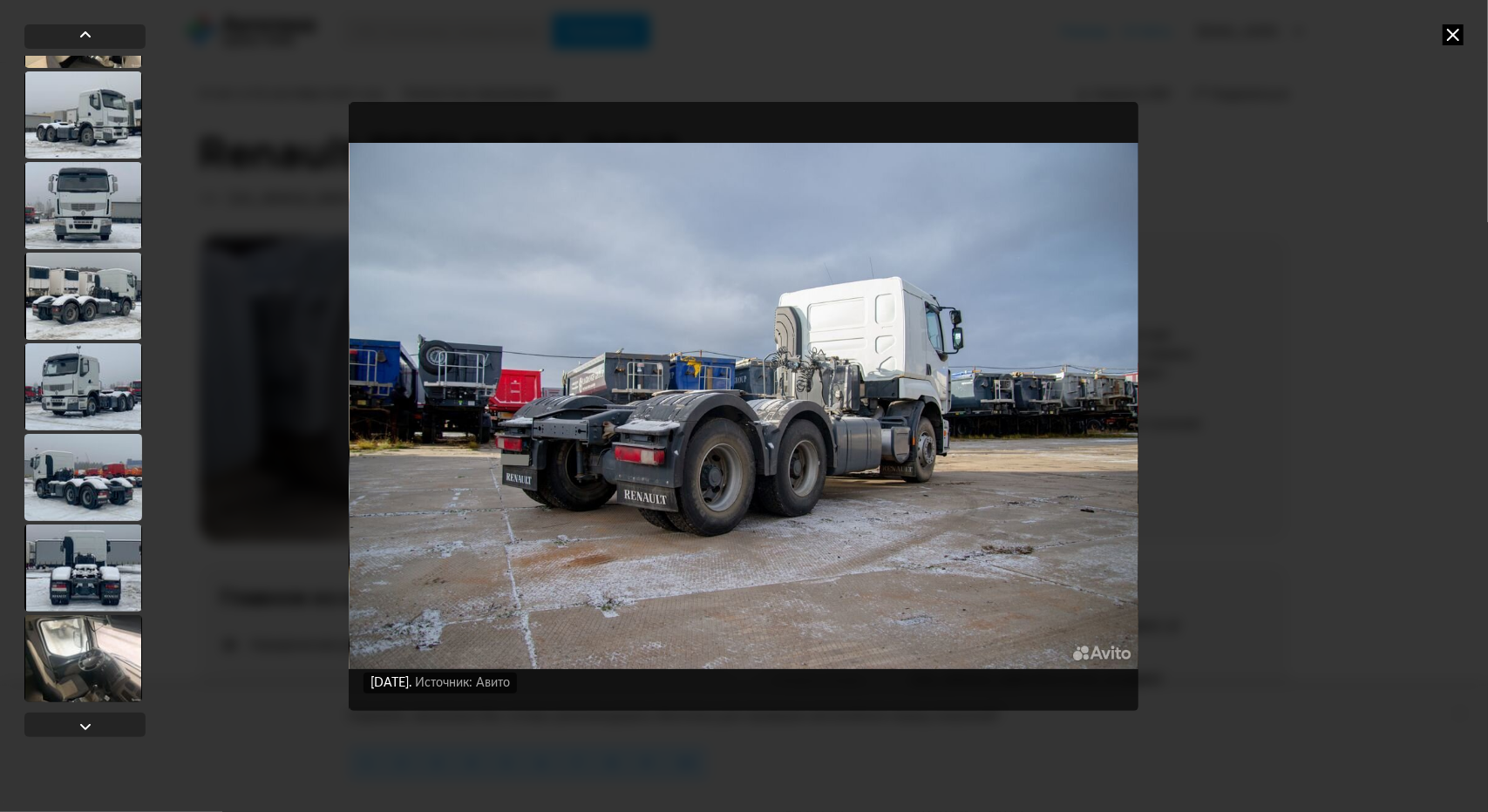
click at [97, 673] on div at bounding box center [82, 659] width 117 height 87
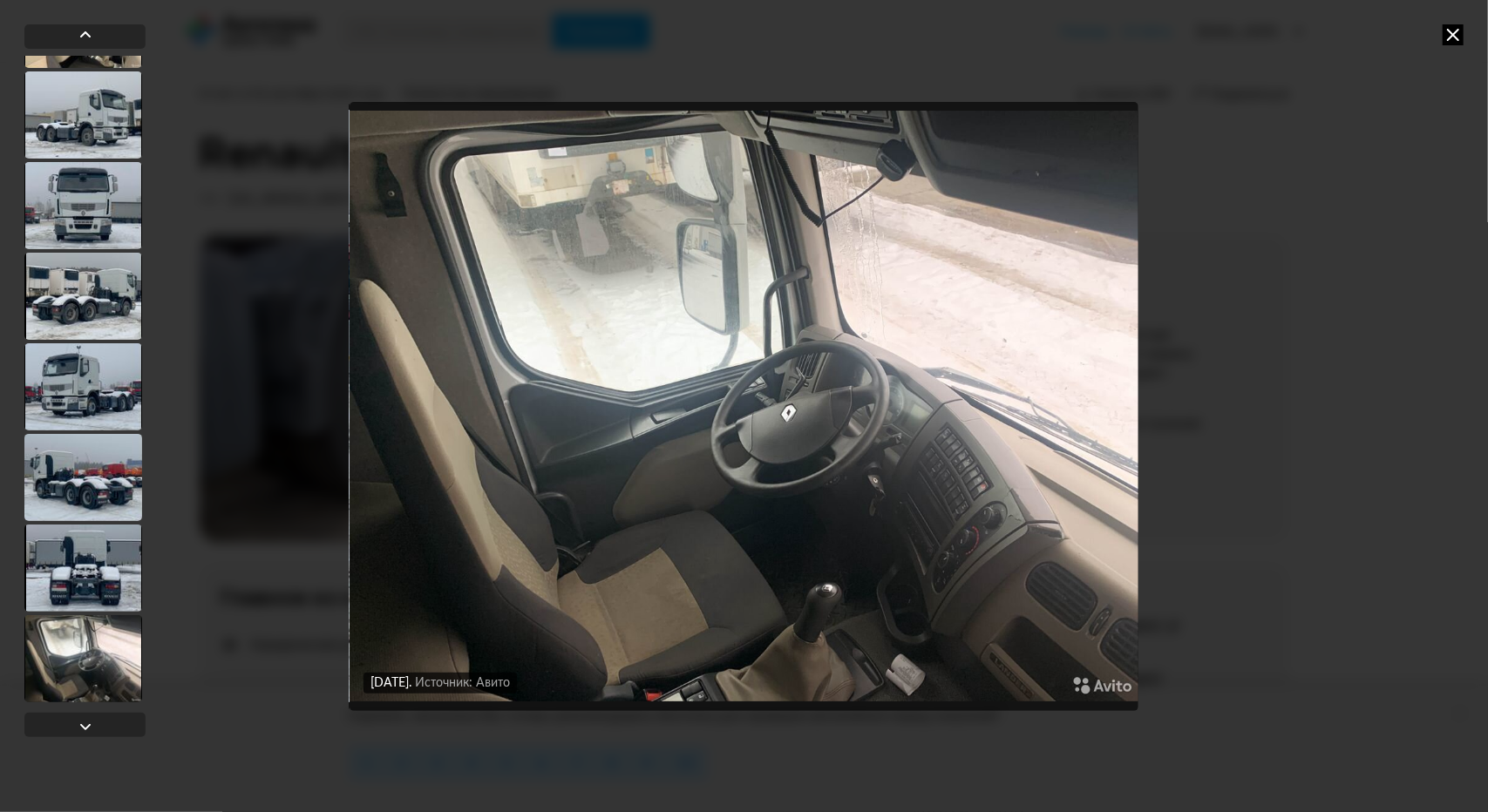
scroll to position [3790, 0]
click at [113, 559] on div at bounding box center [82, 568] width 117 height 87
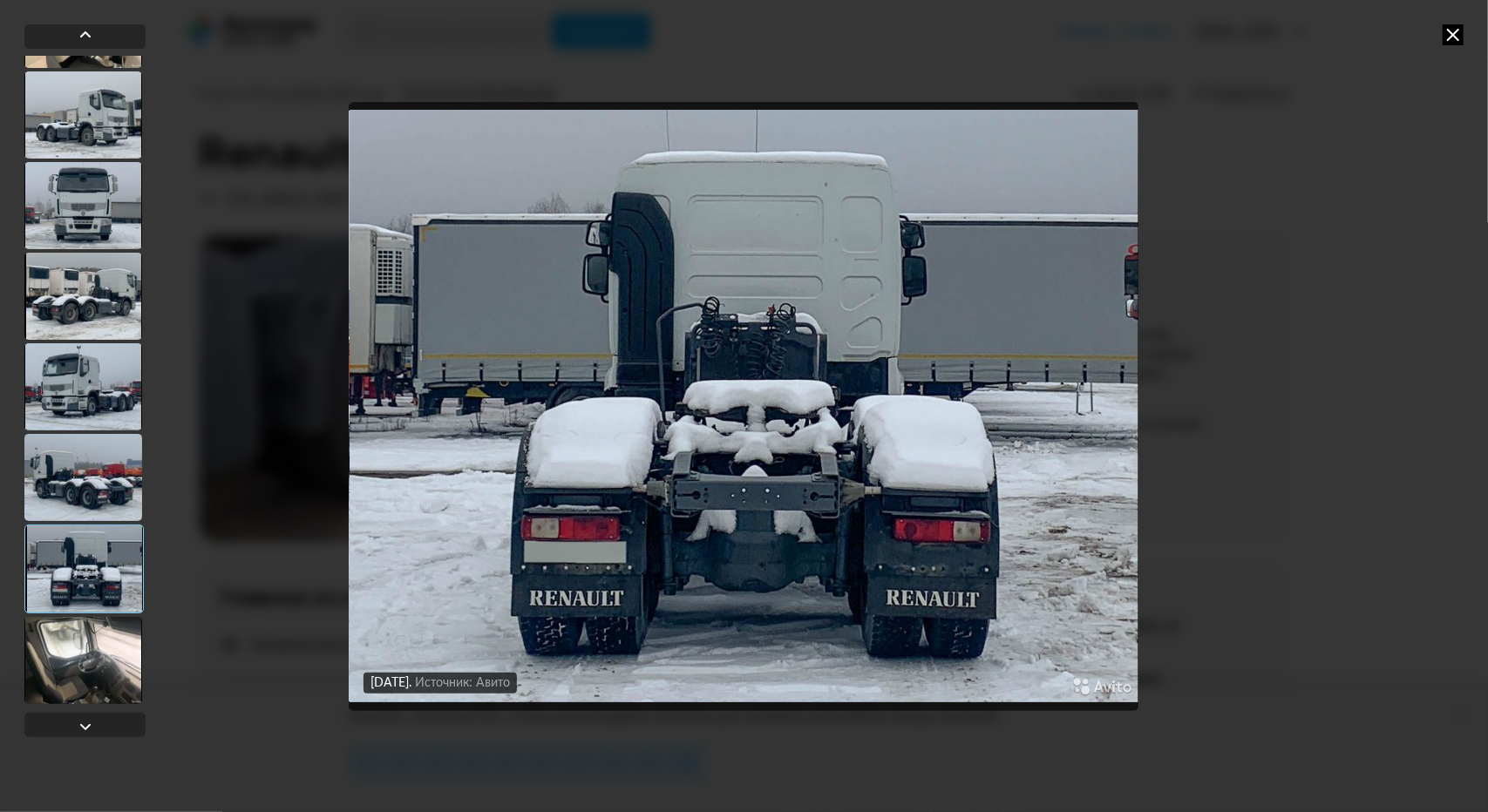
click at [112, 469] on div at bounding box center [82, 478] width 117 height 87
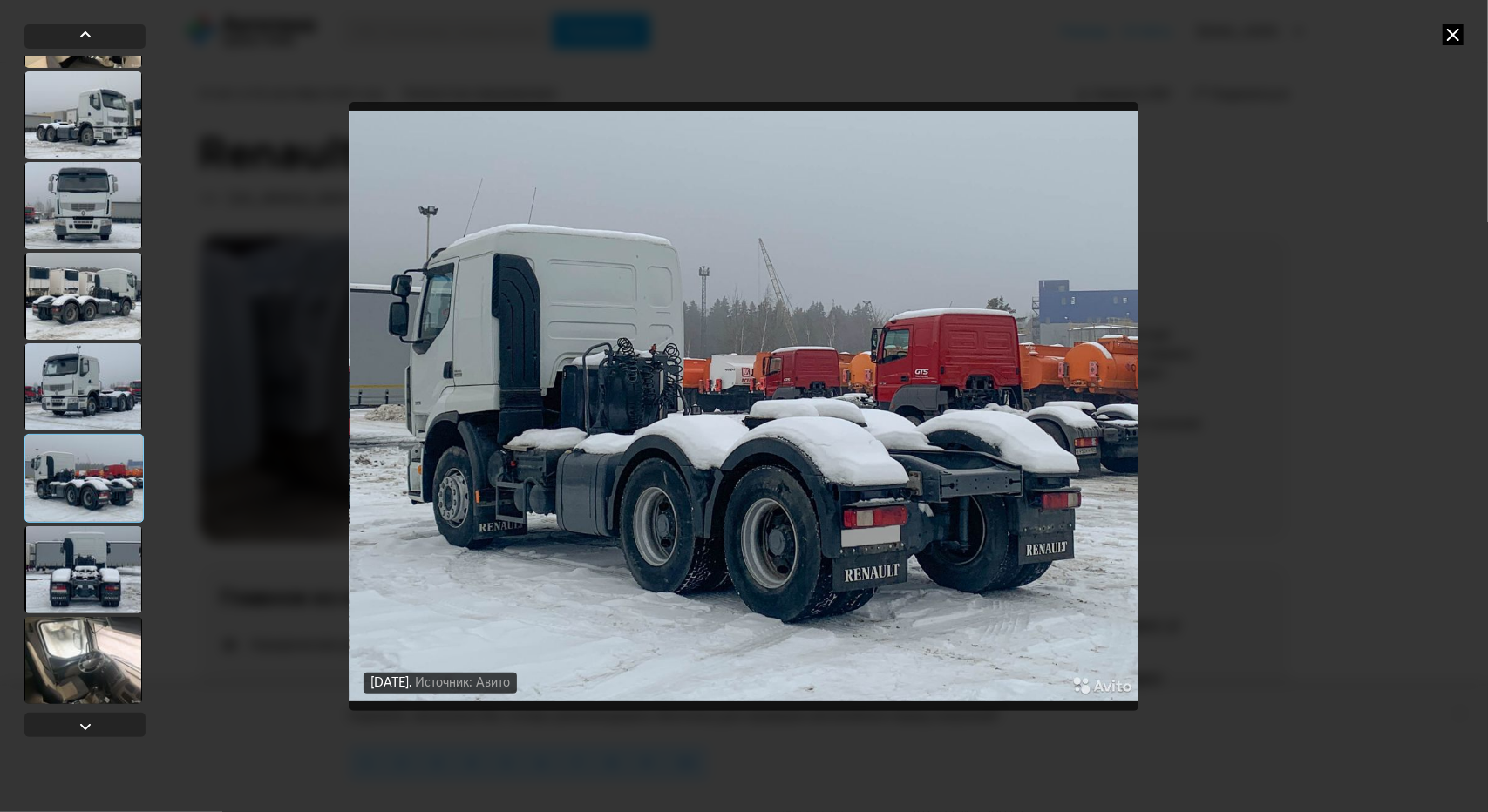
click at [89, 344] on div at bounding box center [82, 387] width 117 height 87
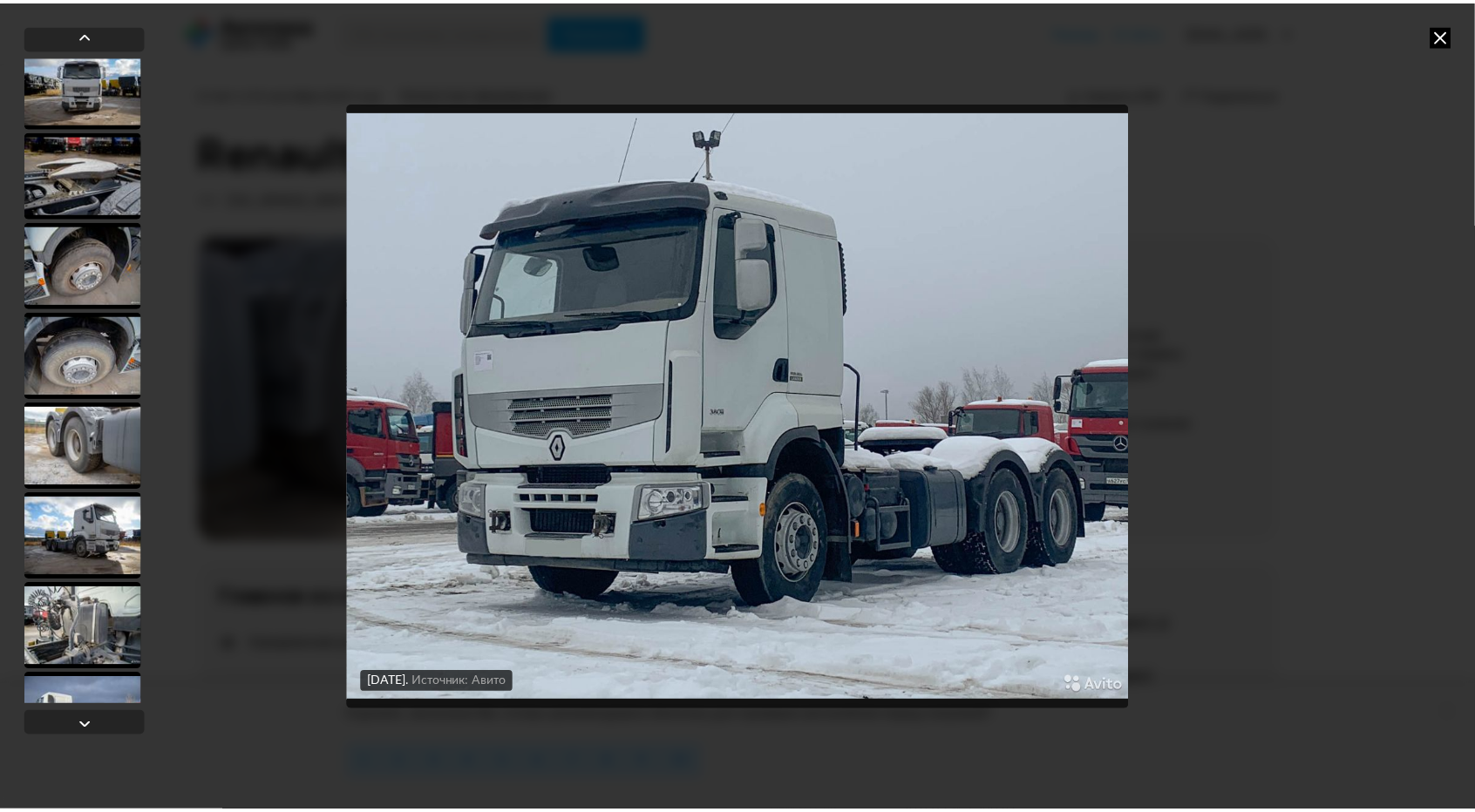
scroll to position [0, 0]
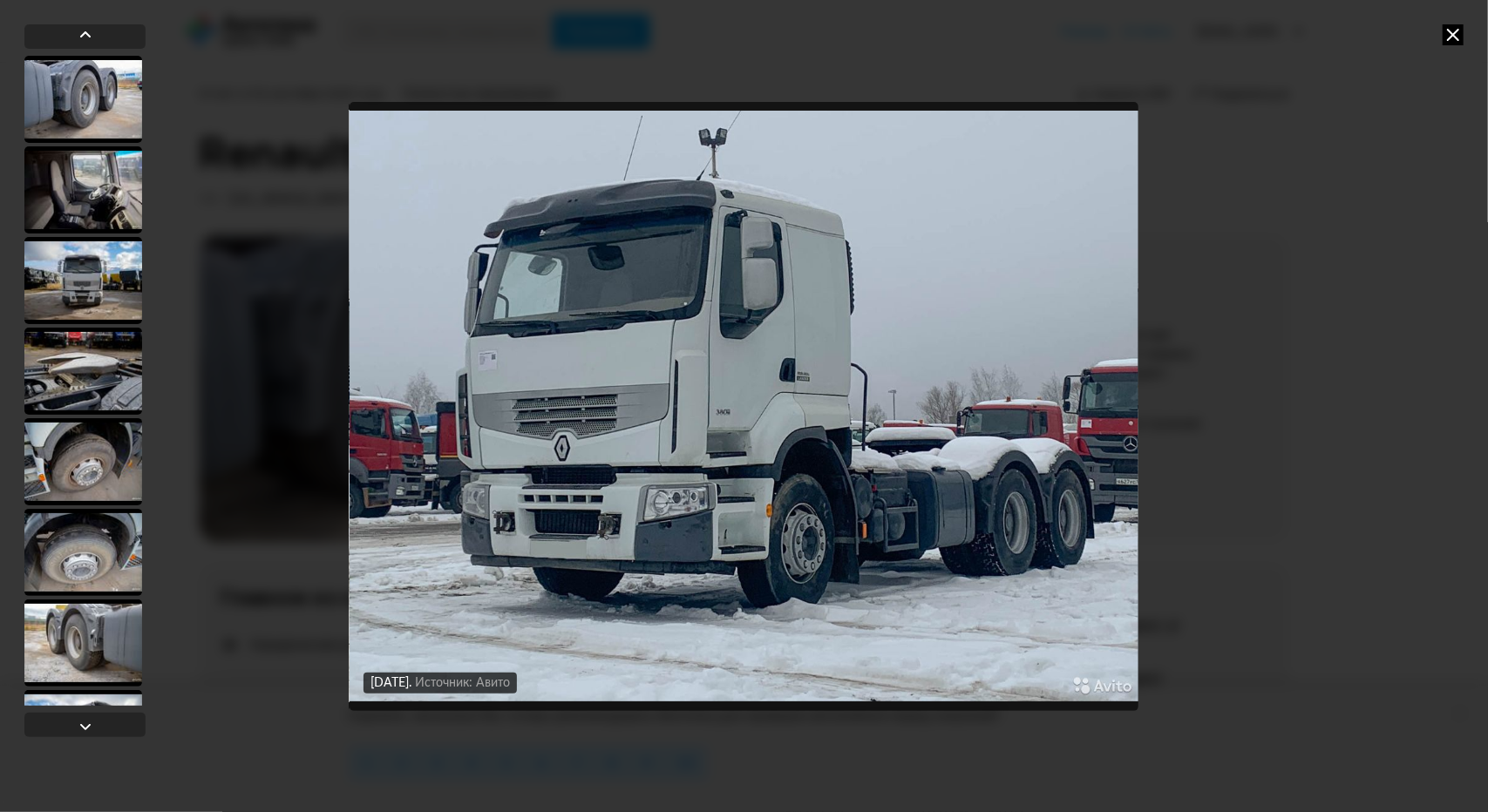
click at [103, 284] on div at bounding box center [82, 281] width 117 height 87
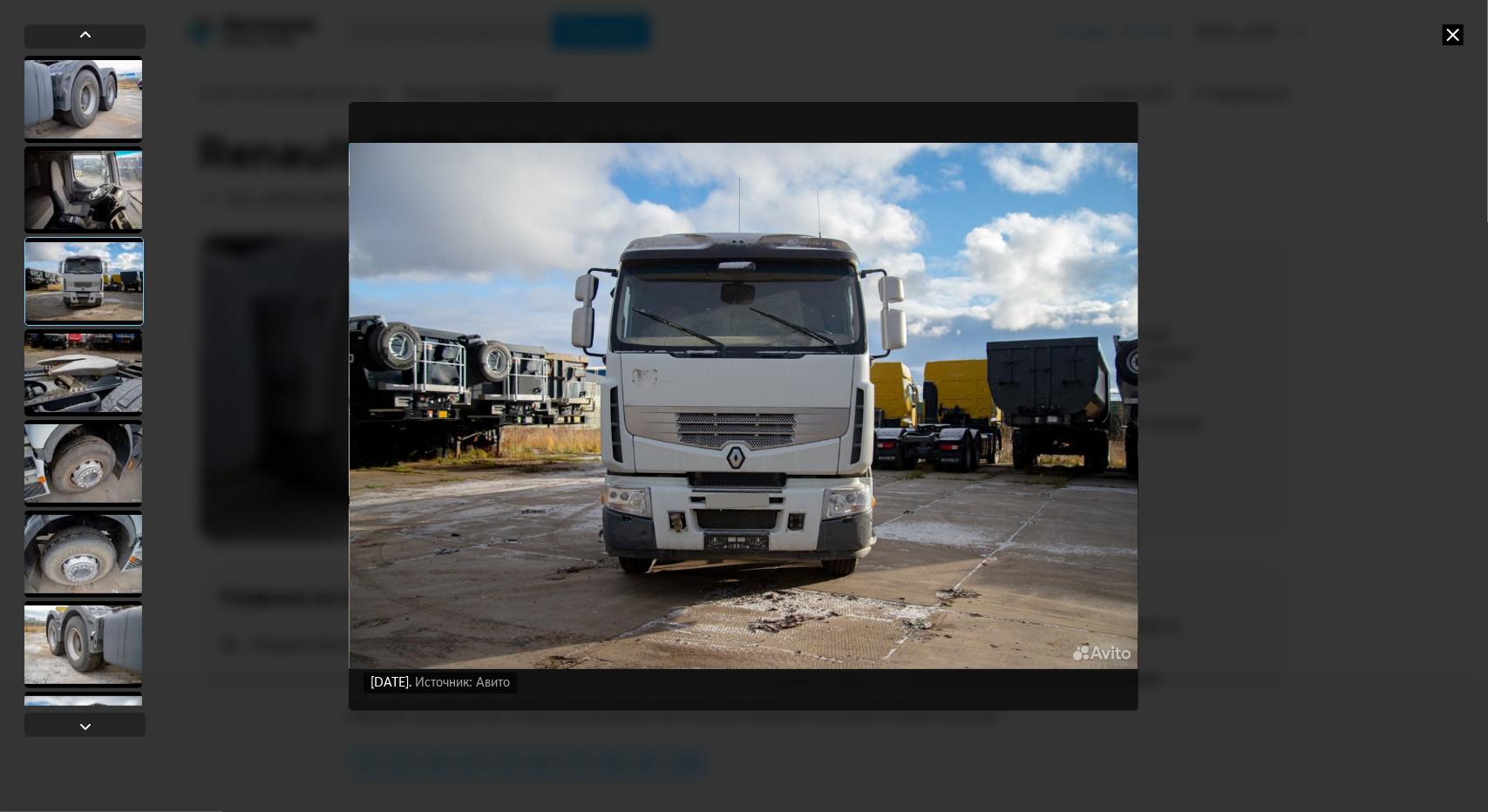
click at [1449, 34] on icon at bounding box center [1453, 34] width 21 height 21
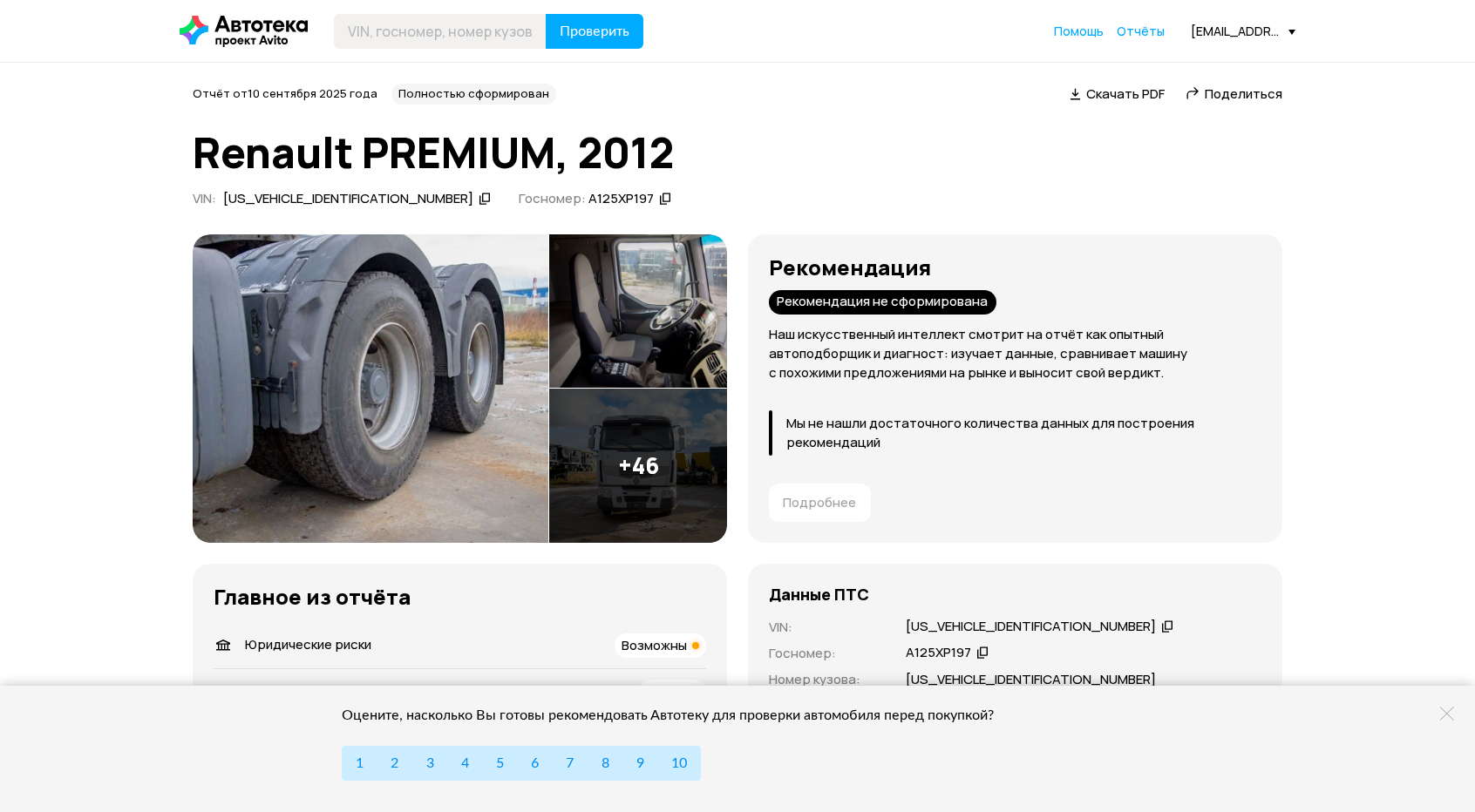
click at [1123, 97] on span "Скачать PDF" at bounding box center [1125, 93] width 79 height 18
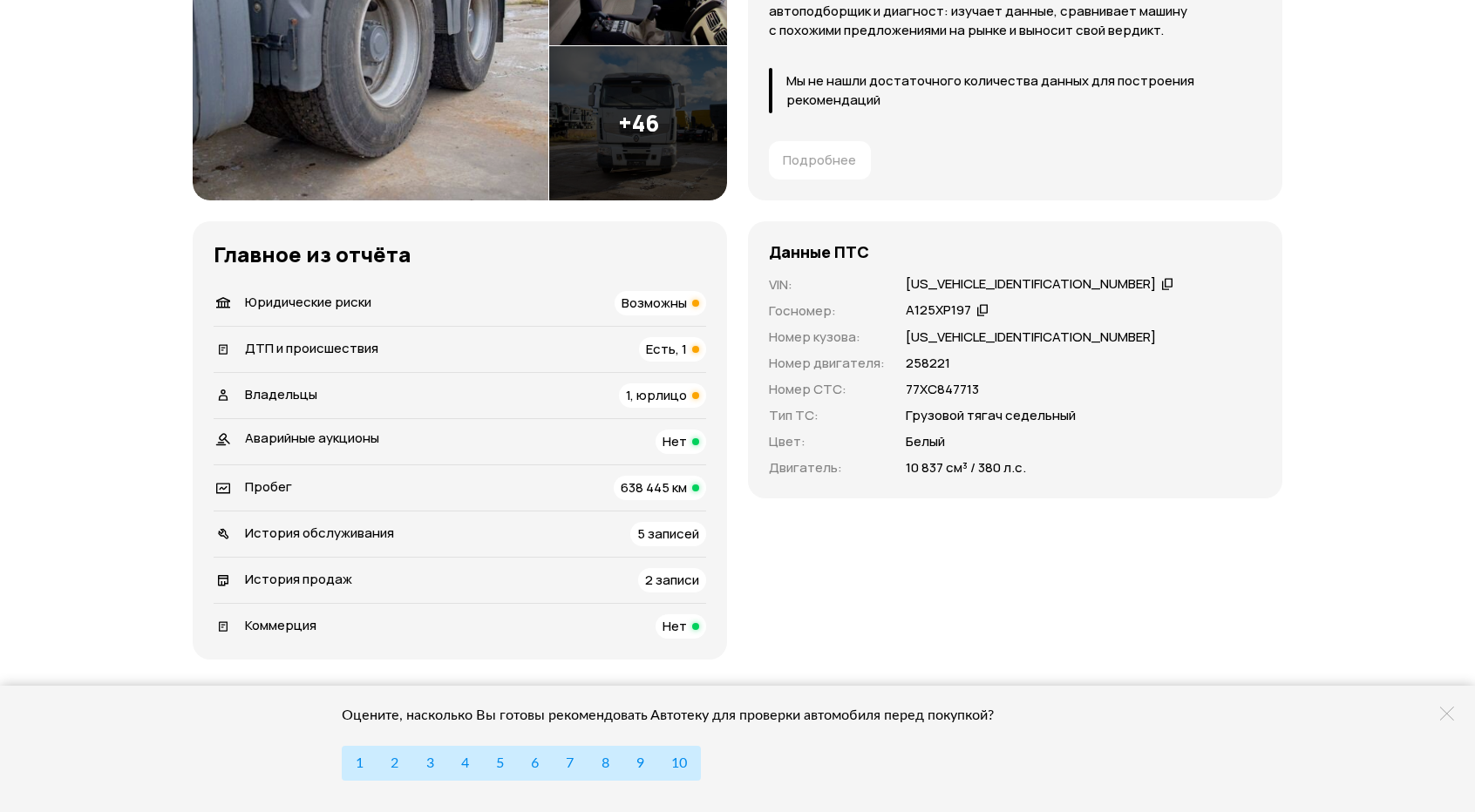
scroll to position [348, 0]
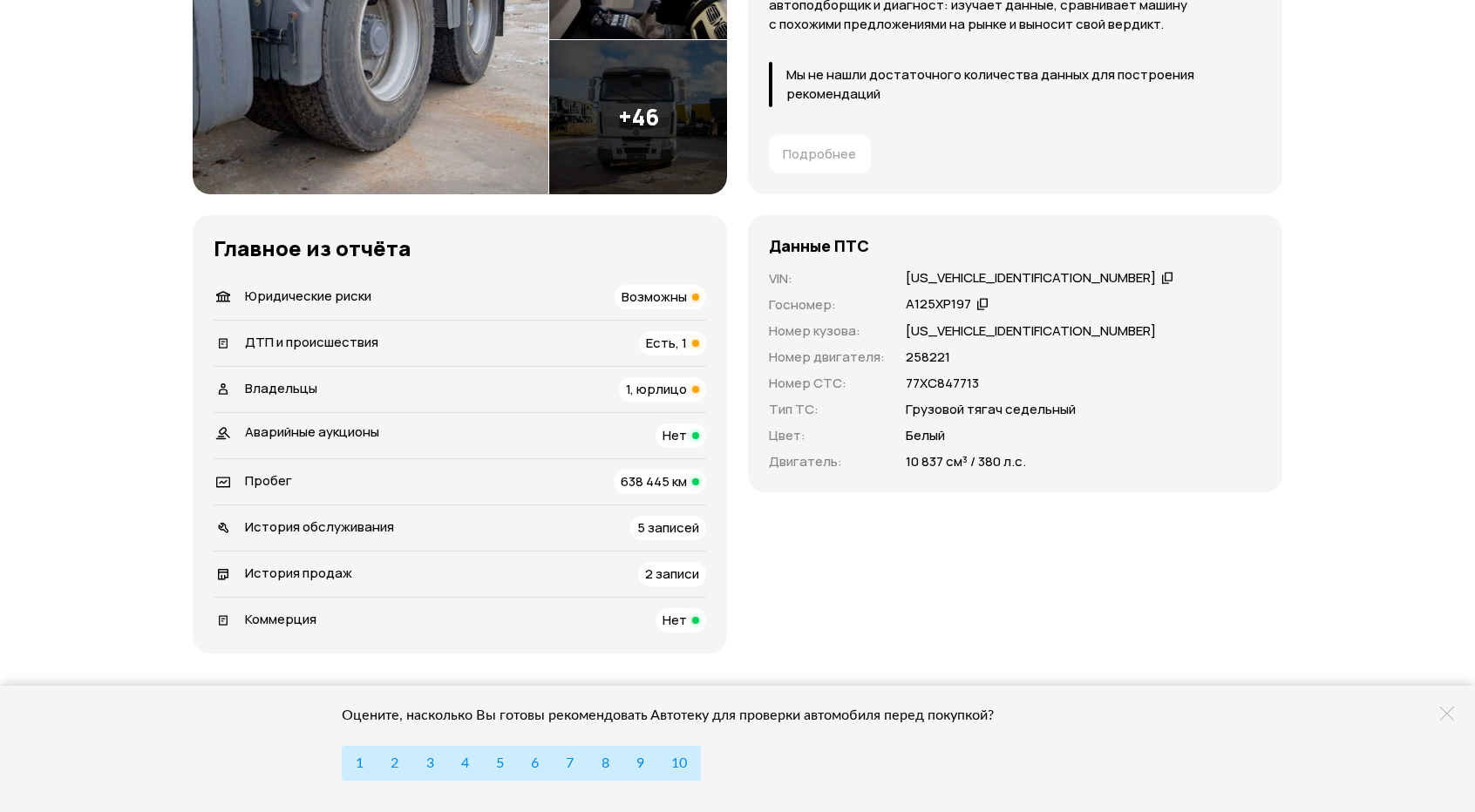
click at [655, 388] on span "1, юрлицо" at bounding box center [656, 389] width 61 height 18
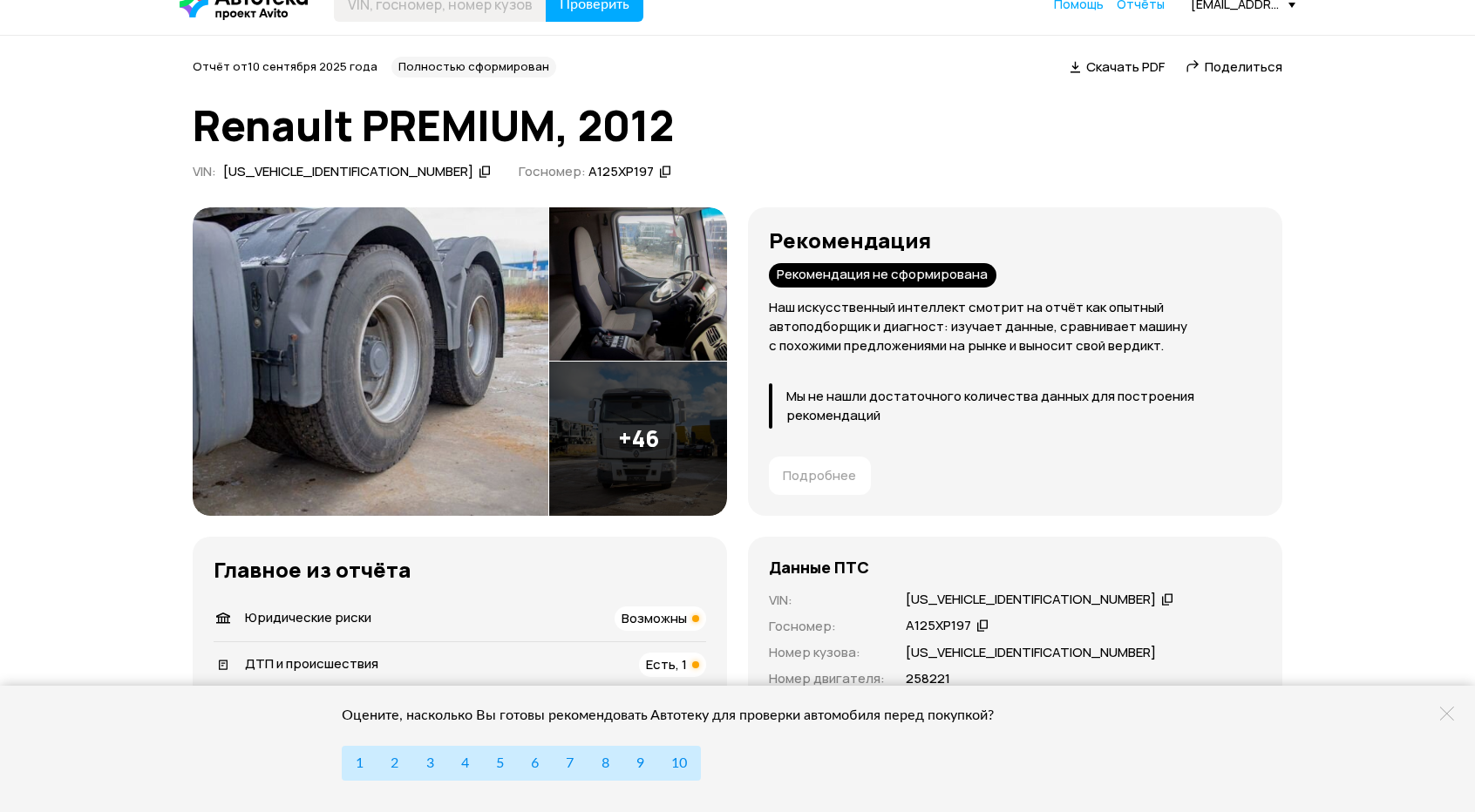
scroll to position [0, 0]
